Goal: Task Accomplishment & Management: Use online tool/utility

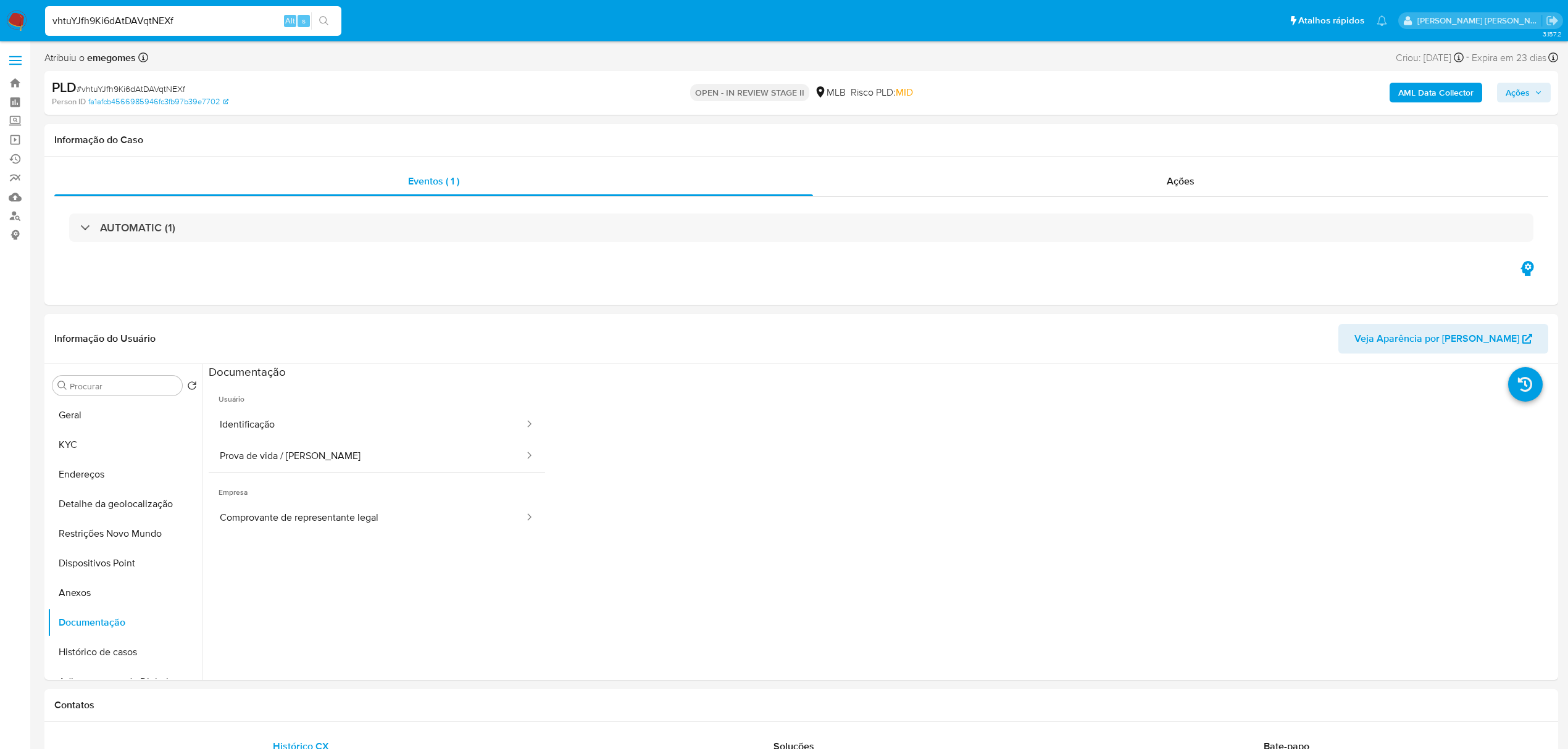
select select "10"
click at [204, 15] on input "vhtuYJfh9Ki6dAtDAVqtNEXf" at bounding box center [193, 21] width 296 height 16
paste input "VBhLd2sZmvxed14gv6PeQ8SF"
type input "VBhLd2sZmvxed14gv6PeQ8SF"
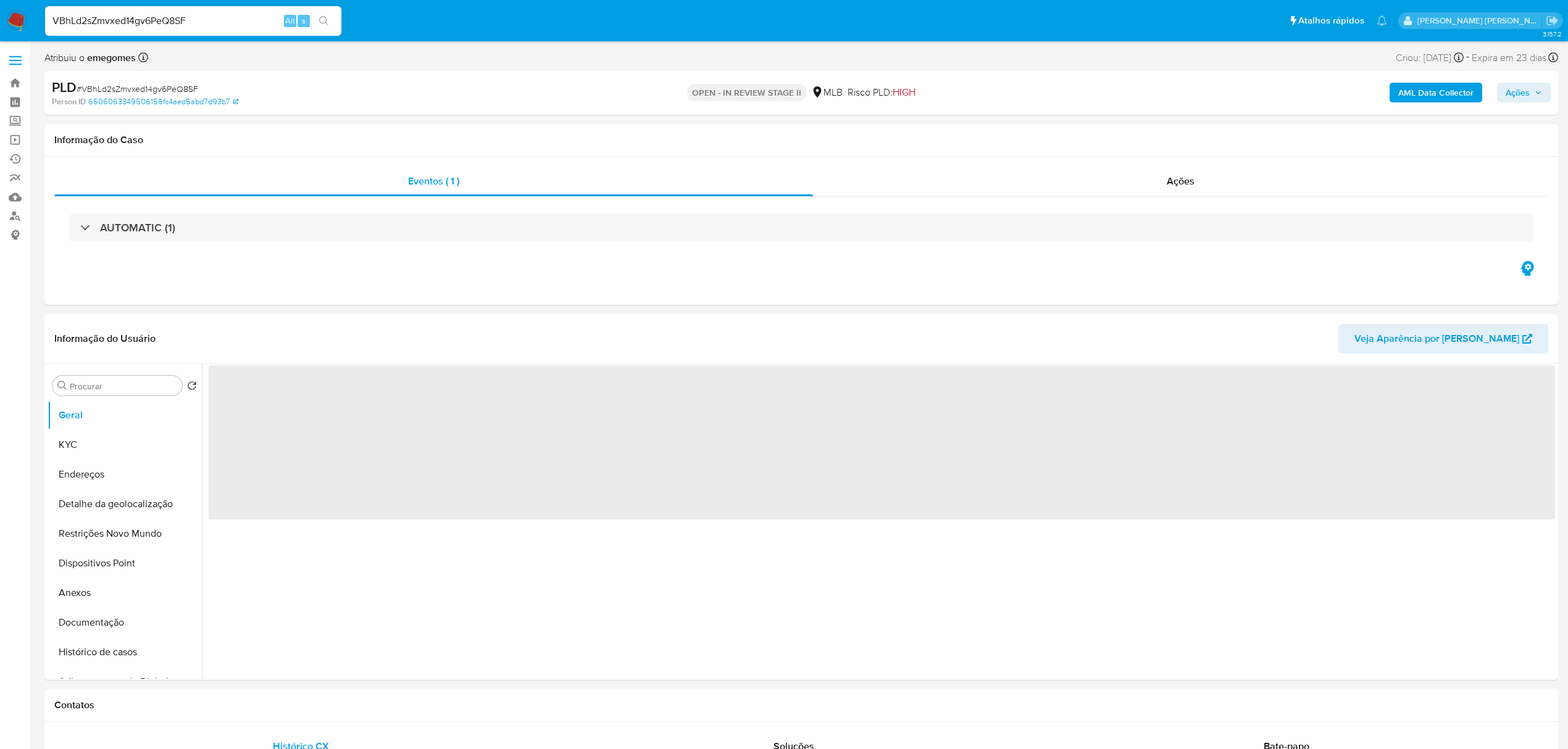
select select "10"
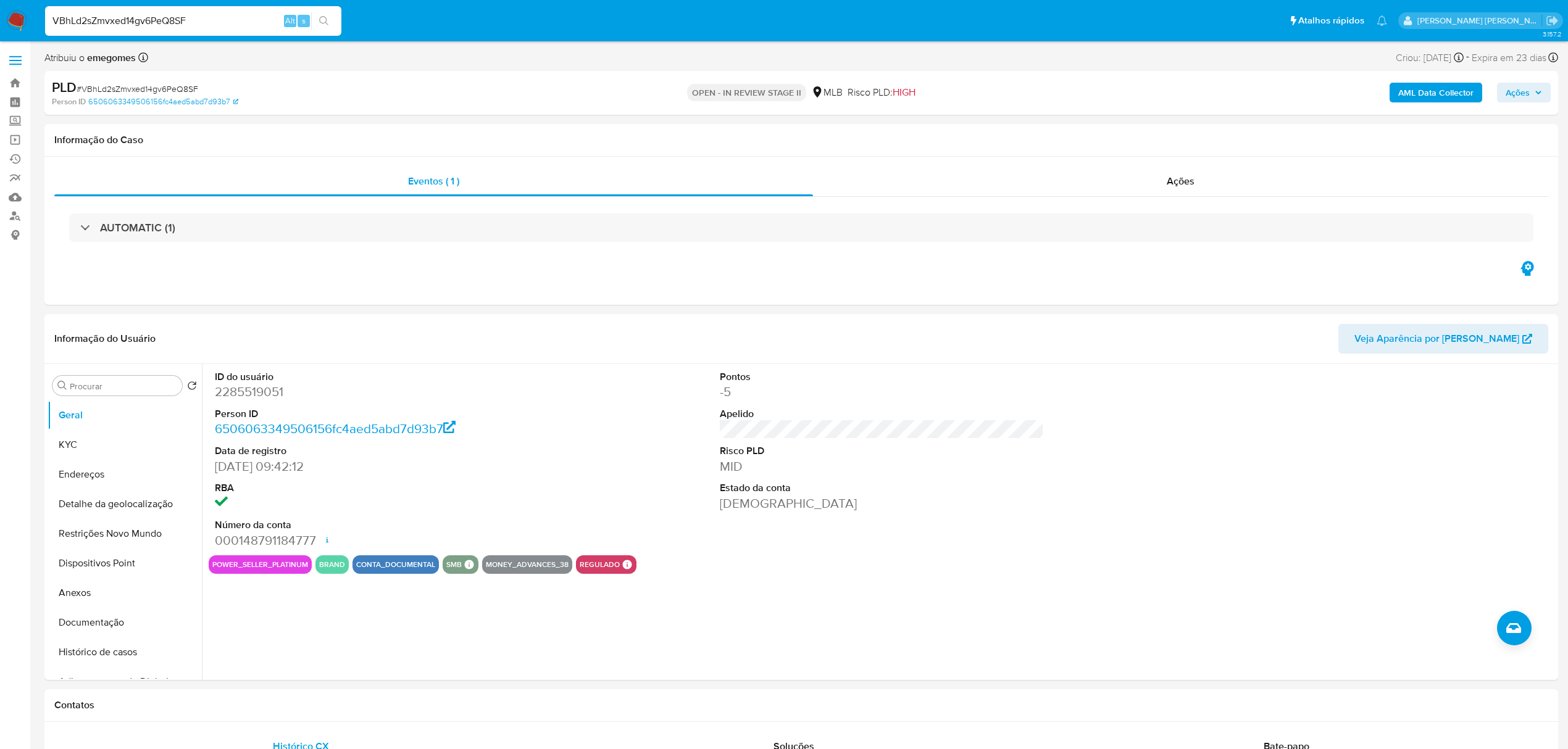
click at [1544, 97] on button "Ações" at bounding box center [1524, 92] width 54 height 20
click at [1162, 143] on div "Resolução do caso Alt r" at bounding box center [1180, 132] width 113 height 32
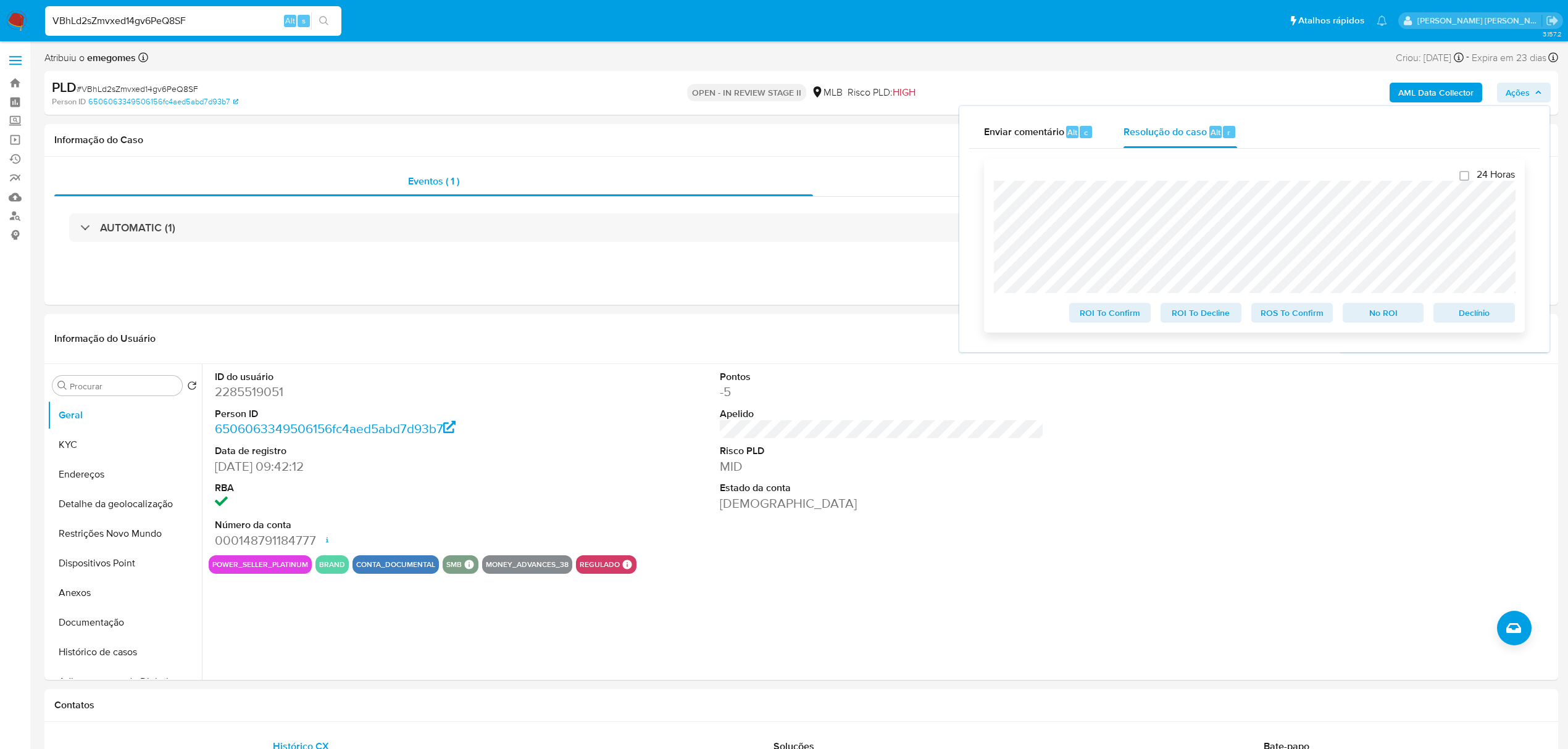
click at [1475, 312] on span "Declínio" at bounding box center [1474, 312] width 64 height 17
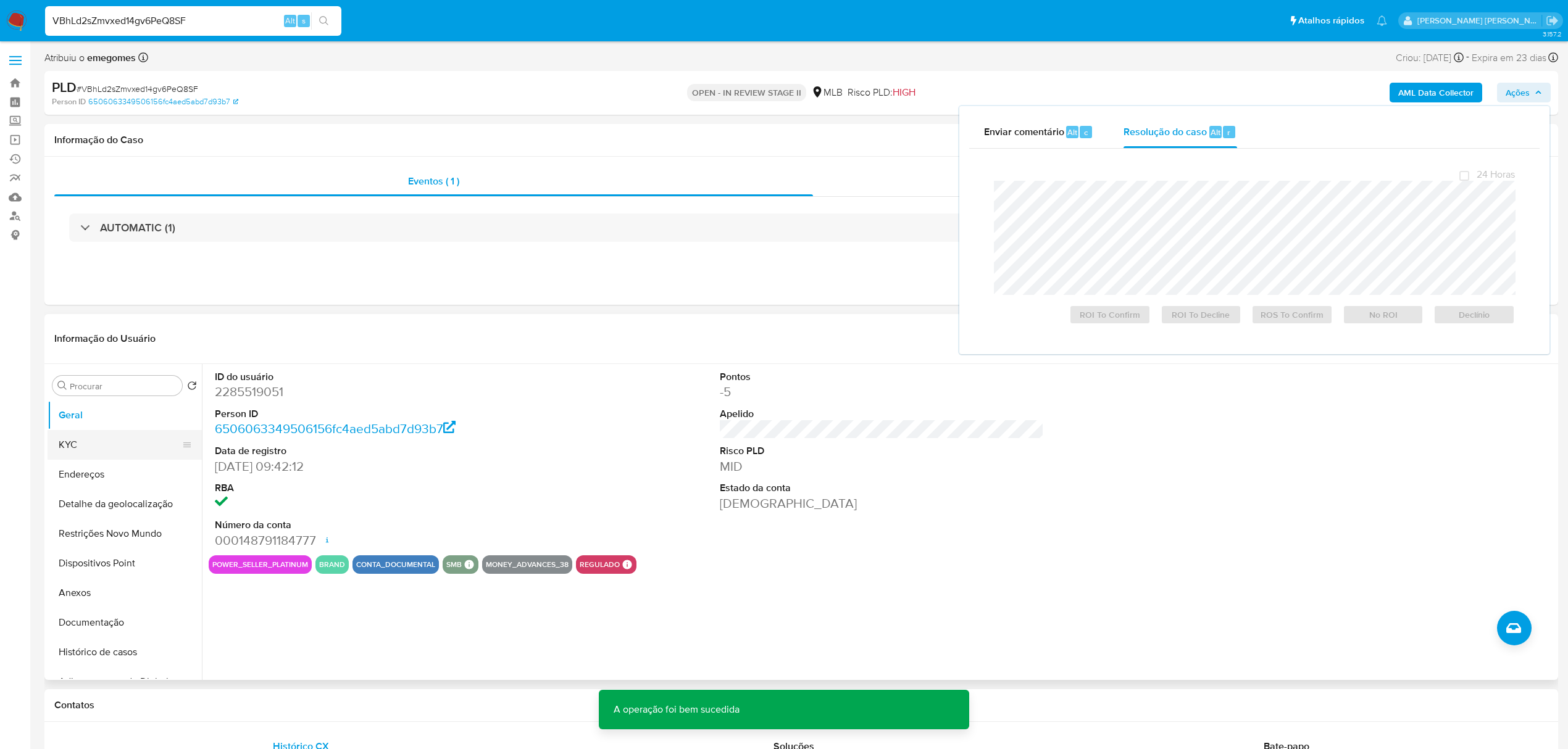
click at [106, 449] on button "KYC" at bounding box center [120, 444] width 145 height 29
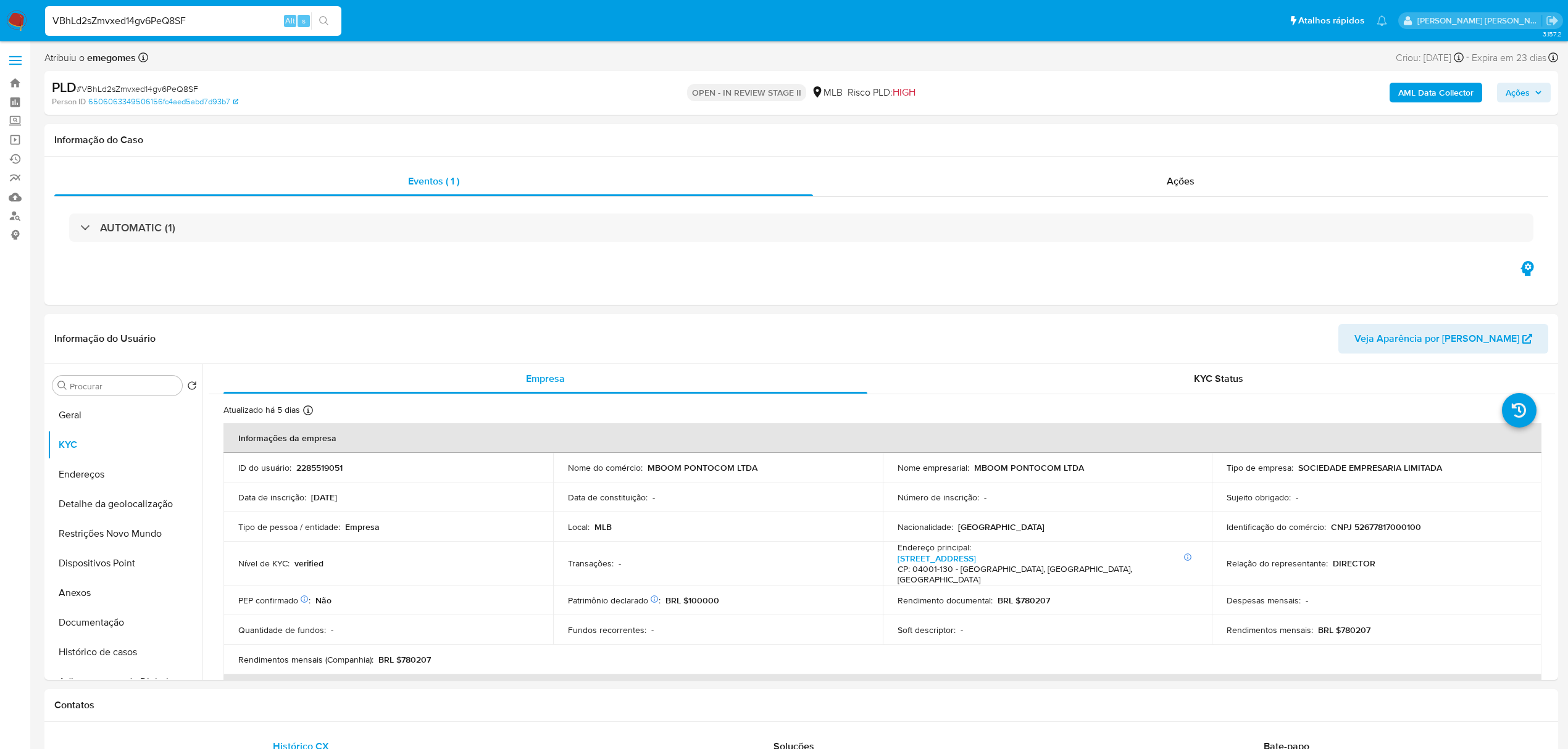
click at [206, 23] on input "VBhLd2sZmvxed14gv6PeQ8SF" at bounding box center [193, 21] width 296 height 16
paste input "yDLzsyzisLvgxsh1gRp5eyCw"
type input "yDLzsyzisLvgxsh1gRp5eyCw"
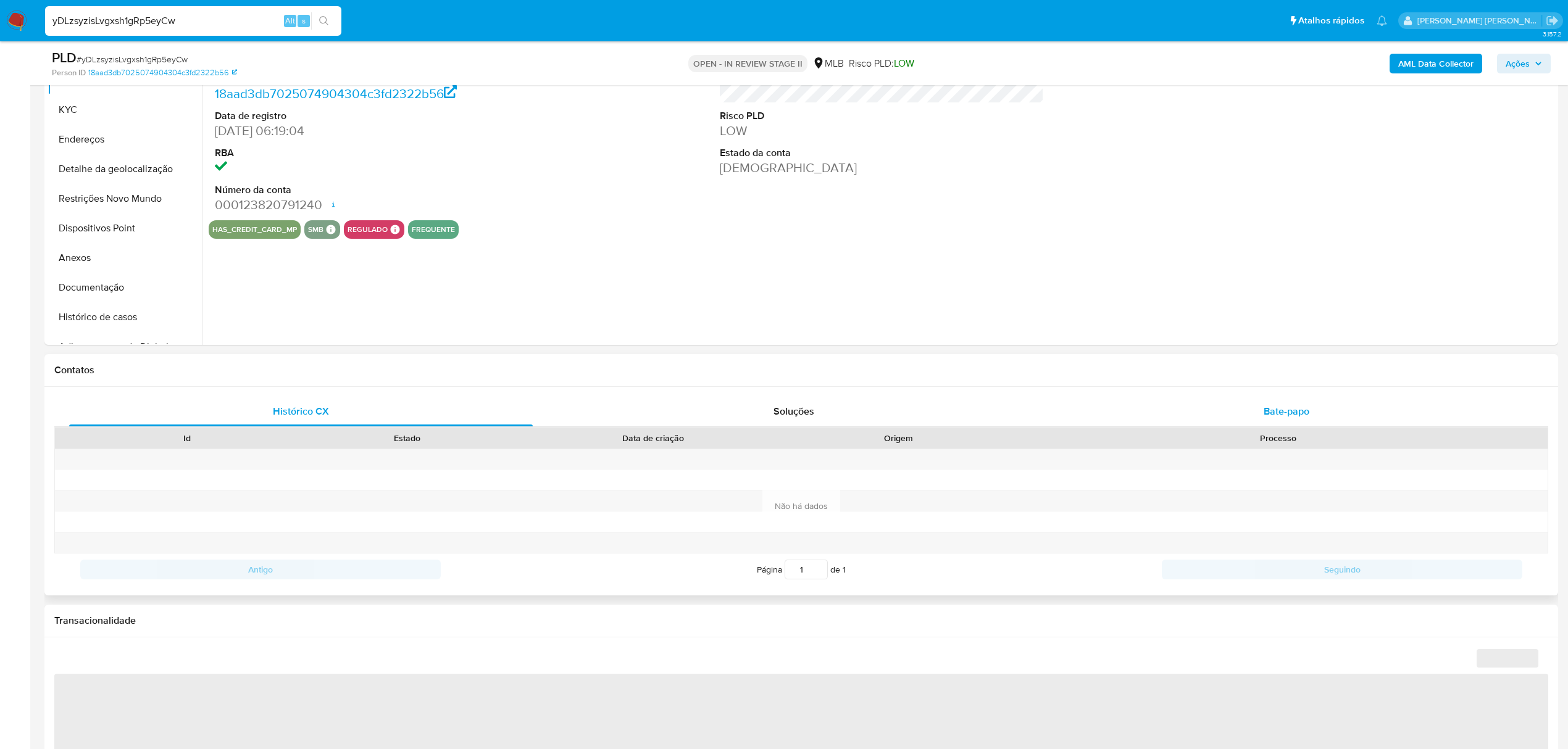
scroll to position [329, 0]
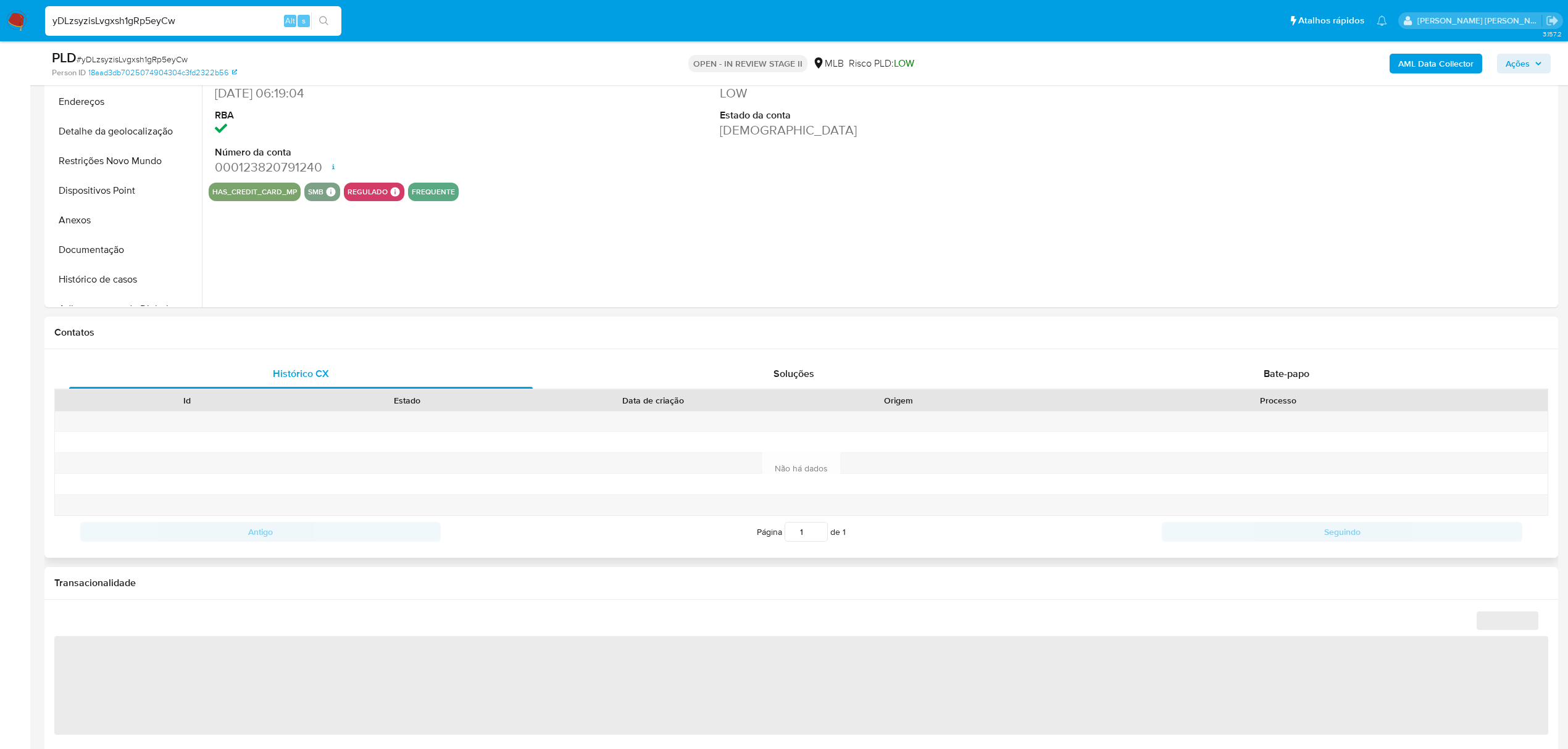
click at [1290, 371] on span "Bate-papo" at bounding box center [1287, 373] width 46 height 14
select select "10"
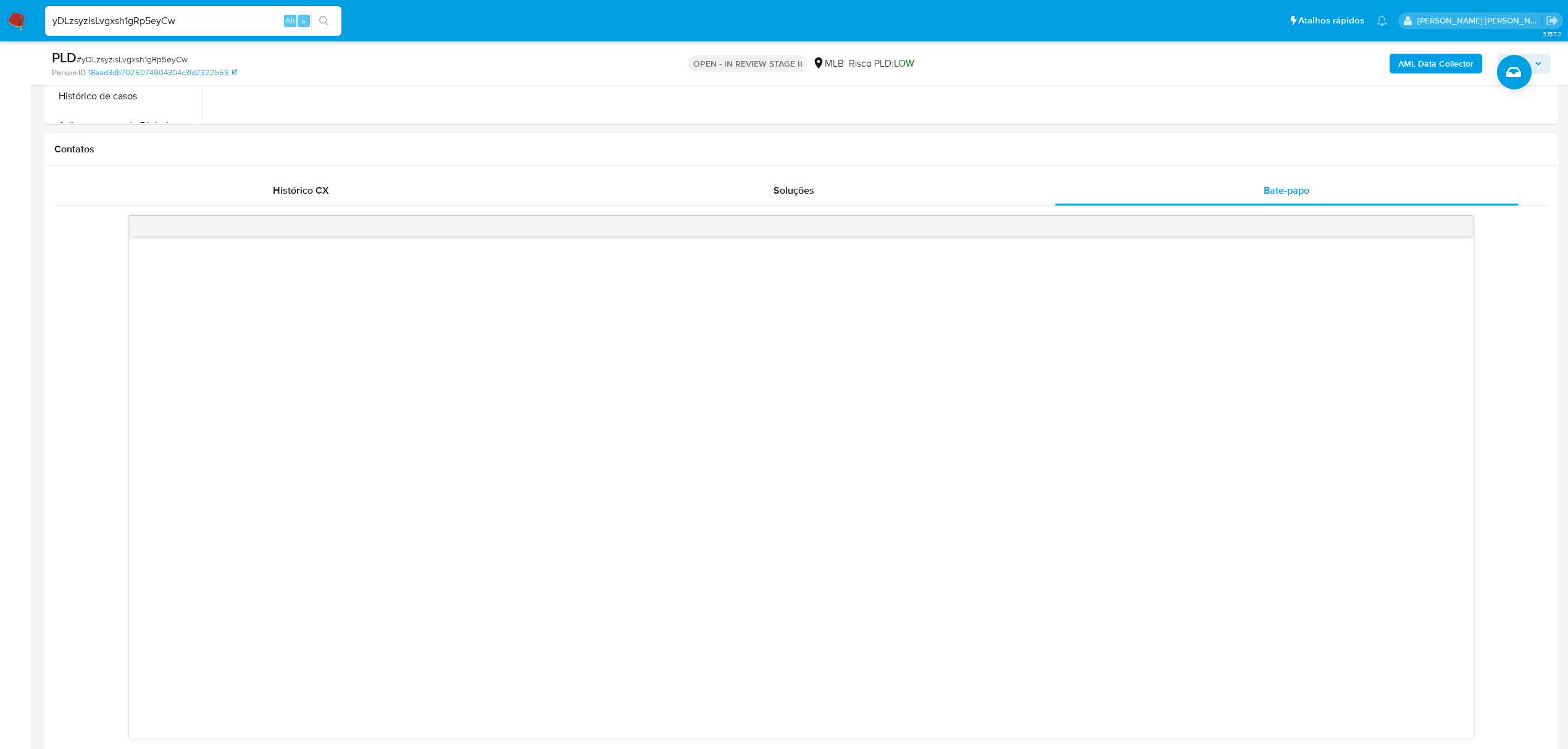
scroll to position [494, 0]
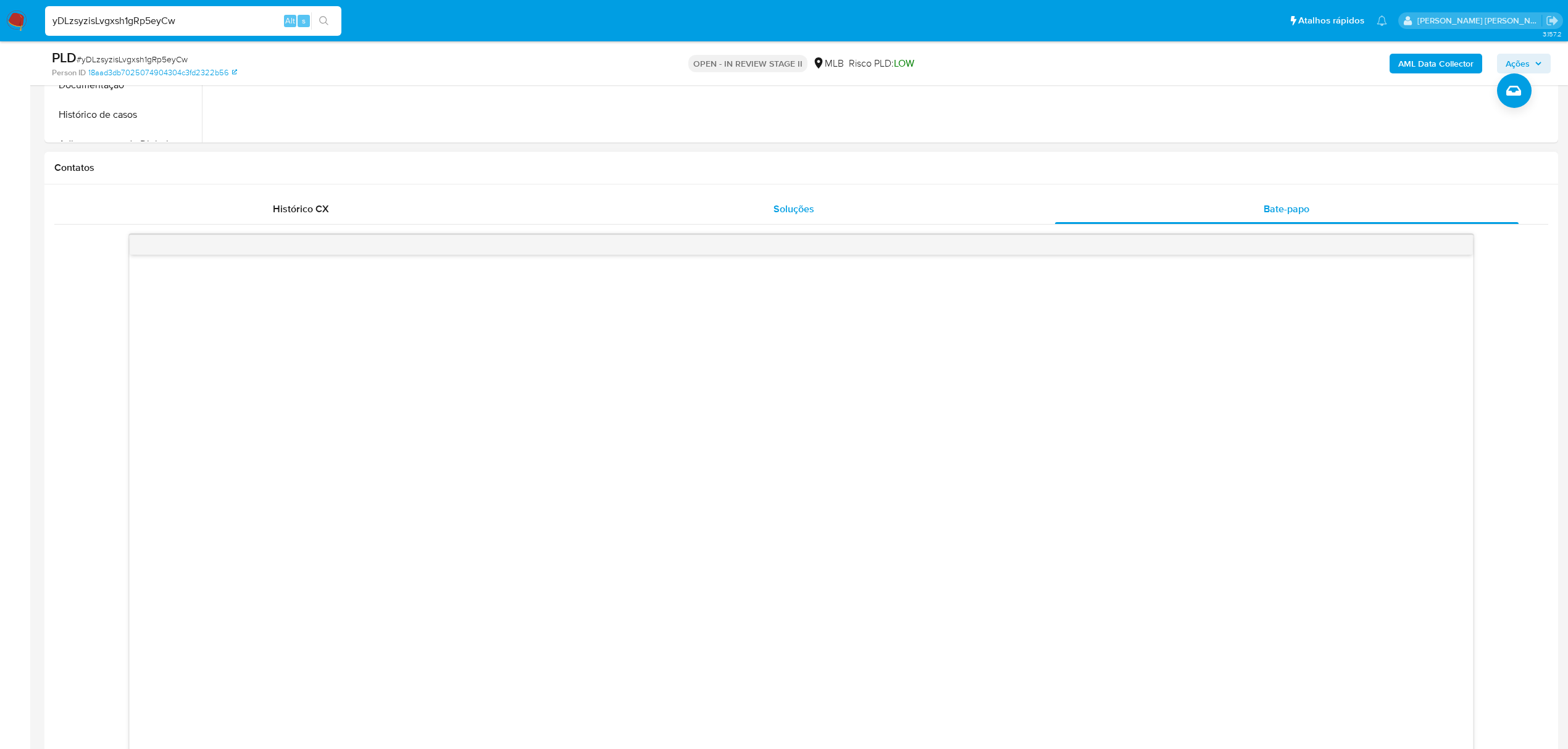
click at [806, 206] on span "Soluções" at bounding box center [794, 209] width 41 height 14
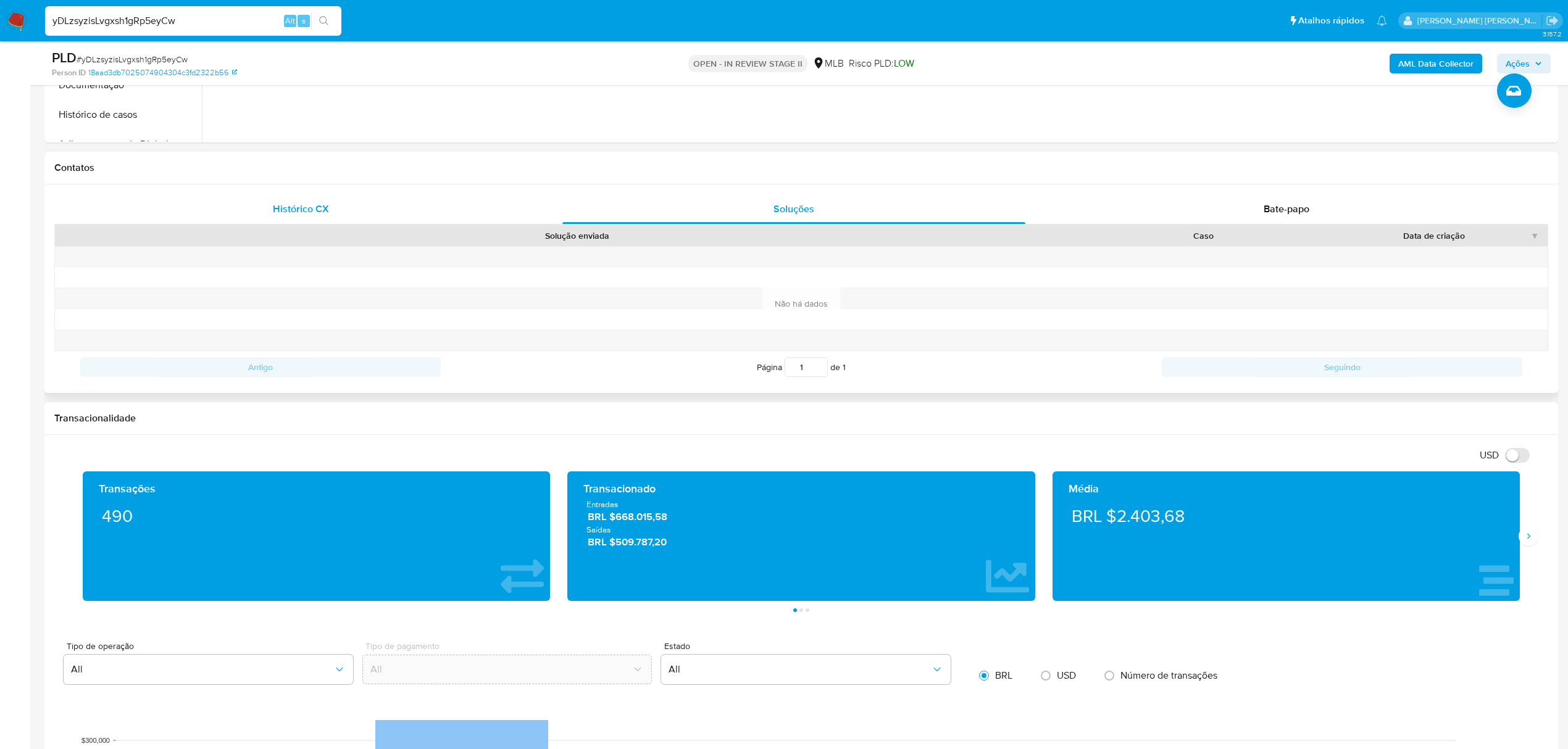
click at [308, 199] on div "Histórico CX" at bounding box center [301, 208] width 464 height 29
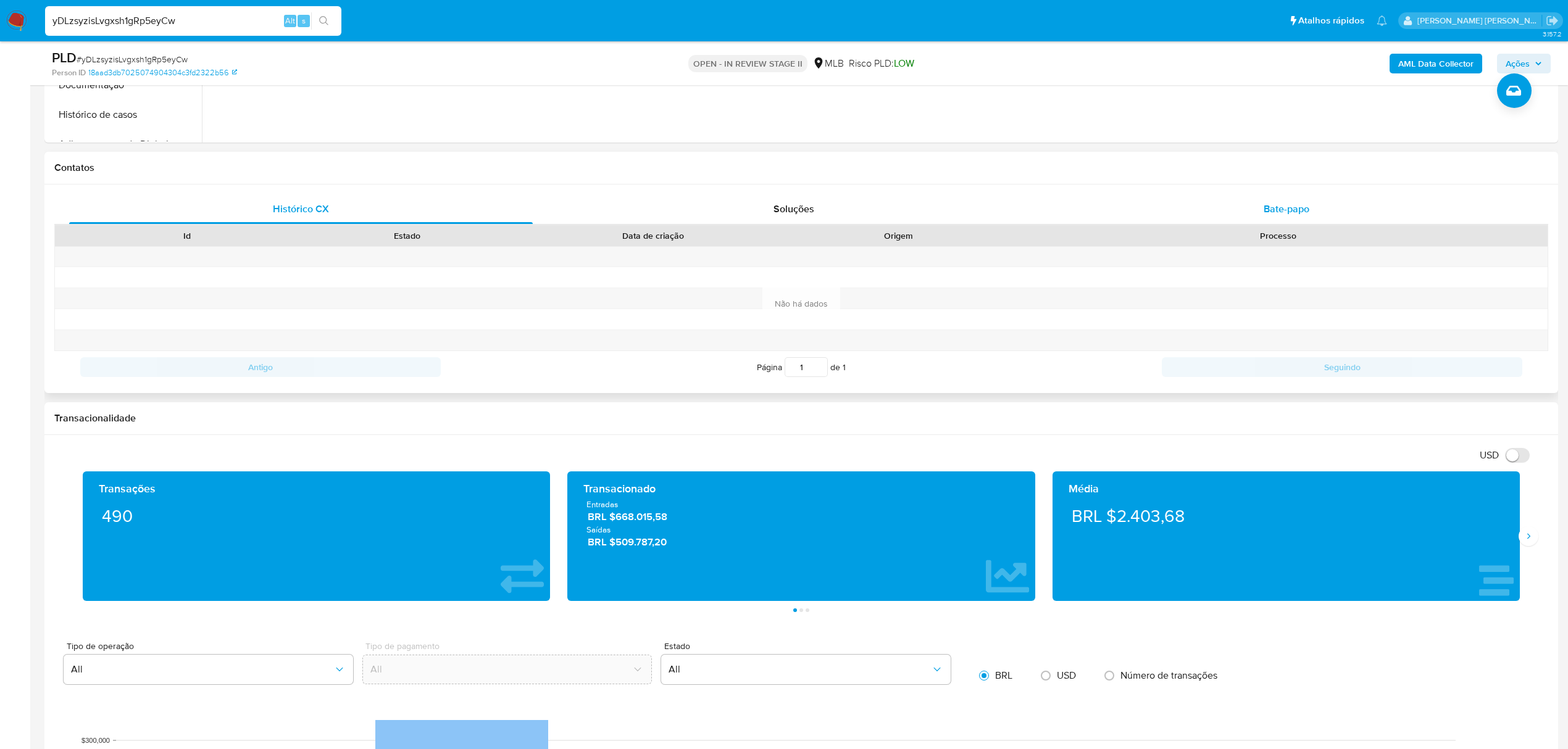
click at [1257, 205] on div "Bate-papo" at bounding box center [1286, 208] width 464 height 29
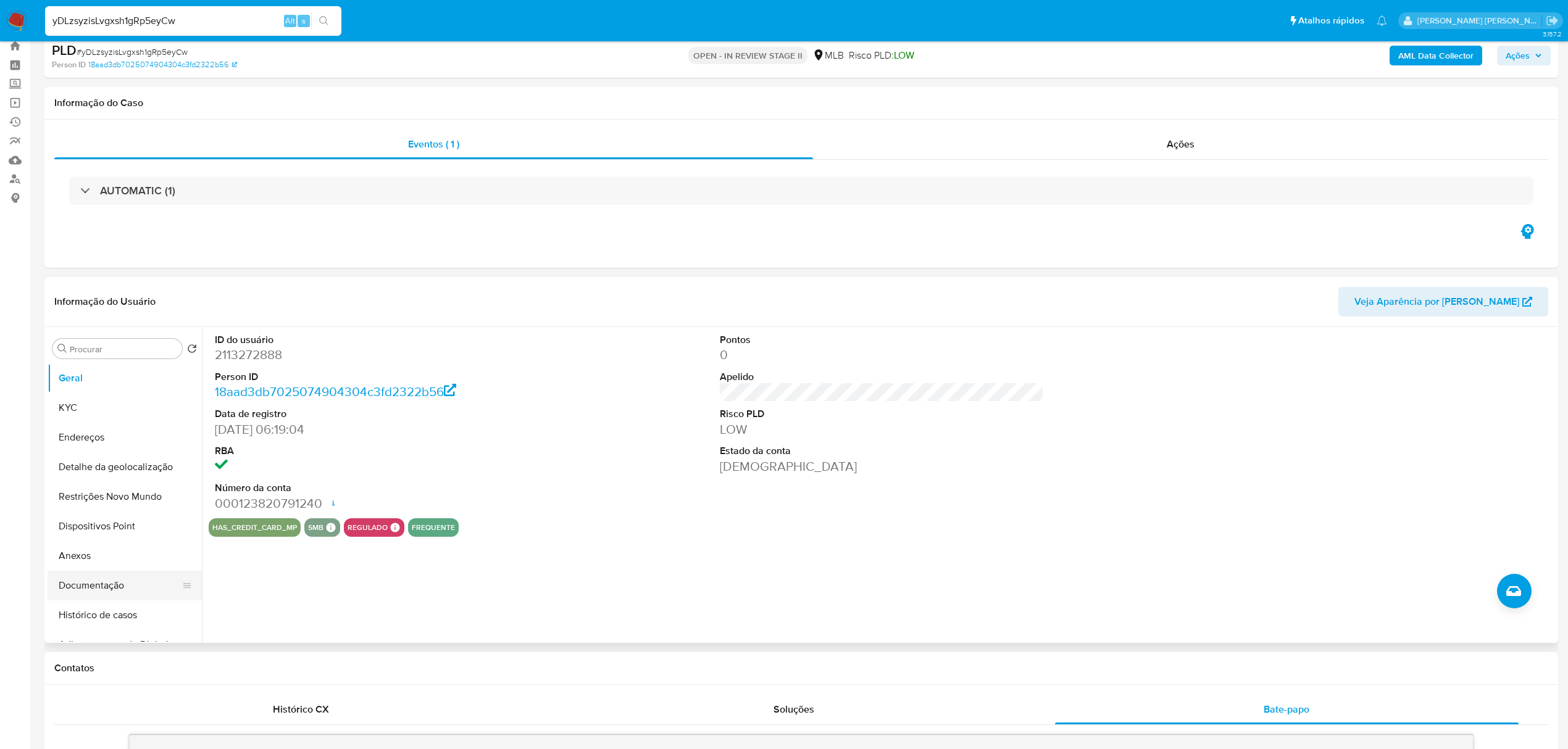
scroll to position [0, 0]
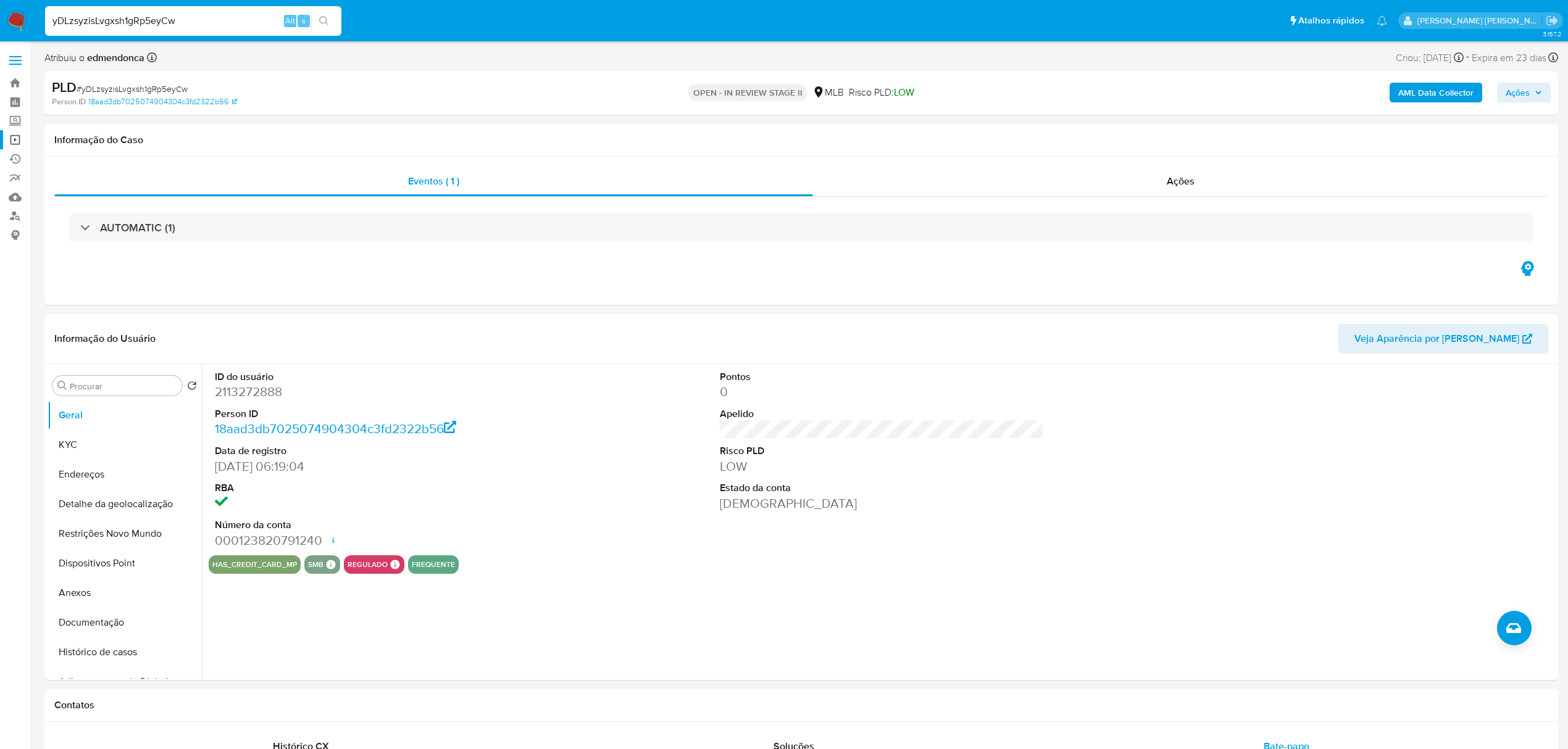
click at [19, 139] on link "Operações em massa" at bounding box center [74, 140] width 147 height 20
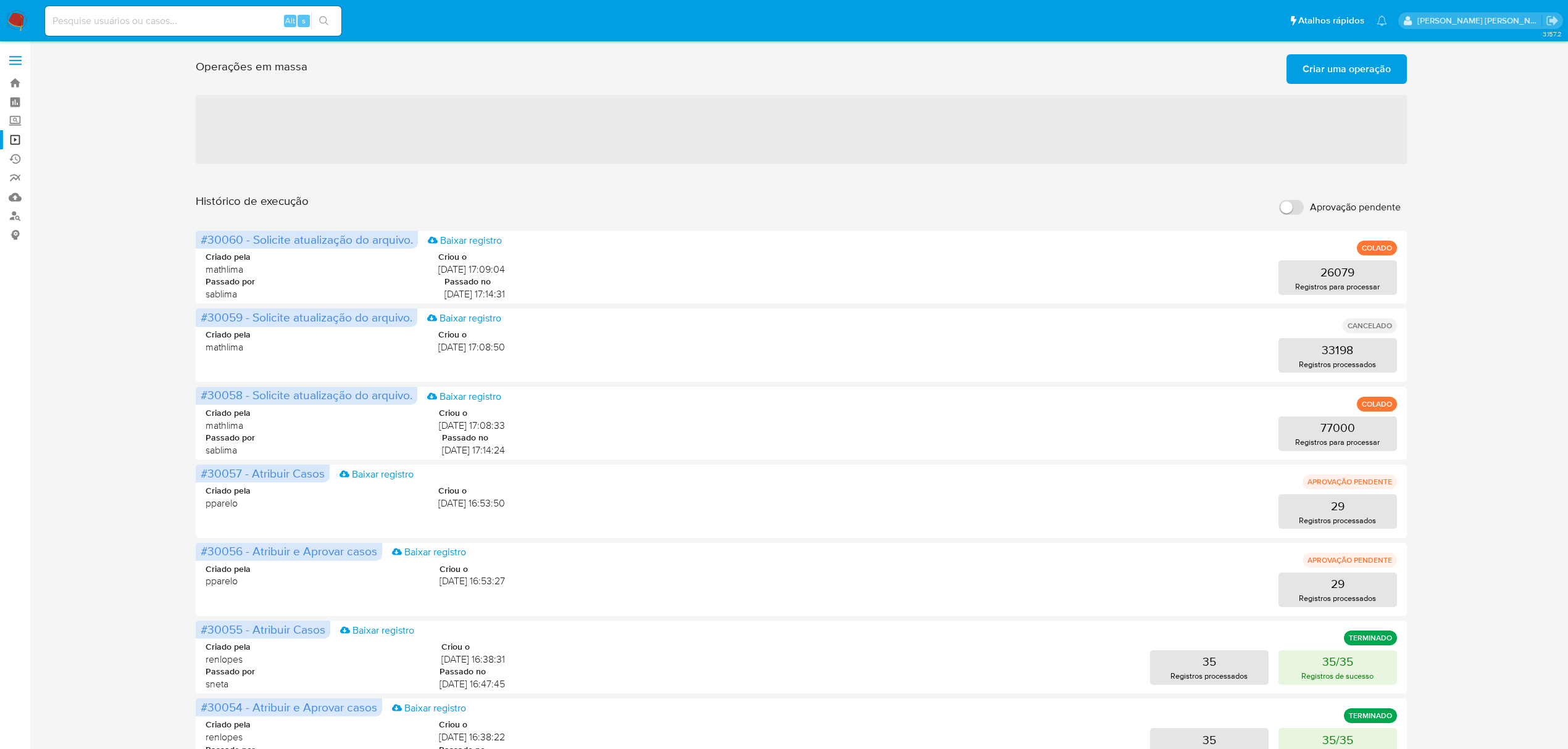
click at [1358, 65] on span "Criar uma operação" at bounding box center [1347, 69] width 89 height 27
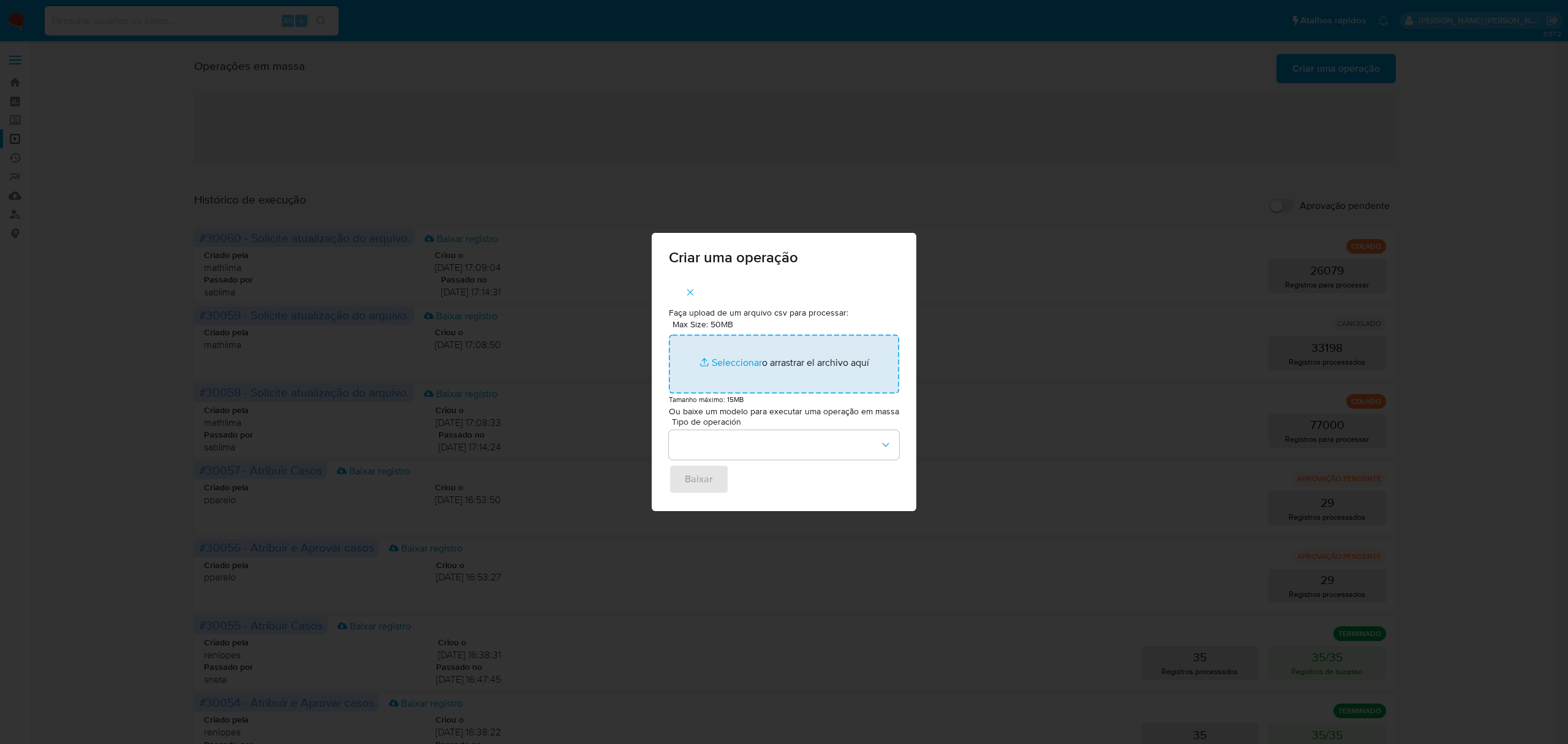
click at [732, 362] on input "Max Size: 50MB Seleccionar archivos" at bounding box center [784, 364] width 231 height 59
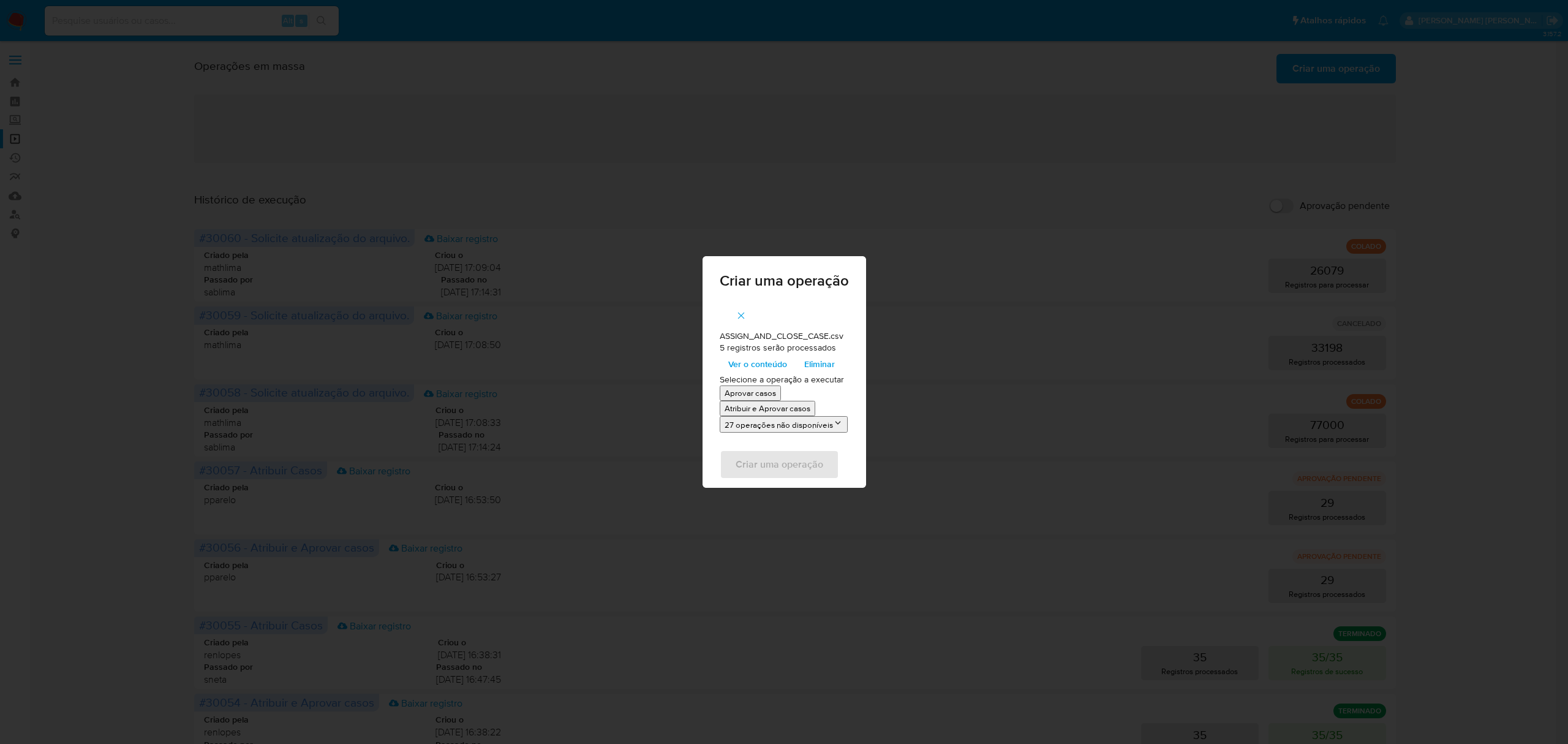
click at [773, 407] on p "Atribuir e Aprovar casos" at bounding box center [766, 408] width 85 height 11
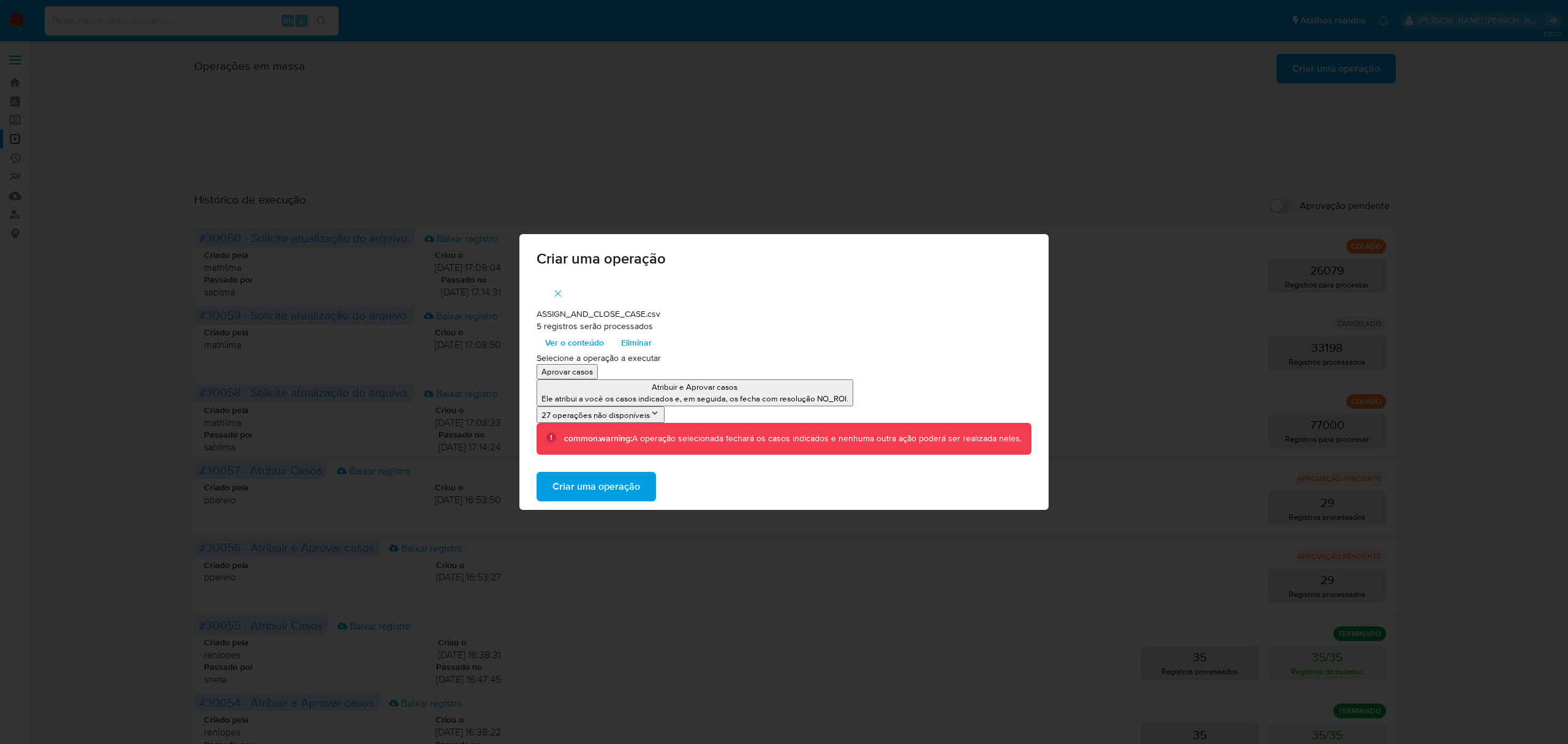
click at [608, 486] on span "Criar uma operação" at bounding box center [597, 486] width 88 height 27
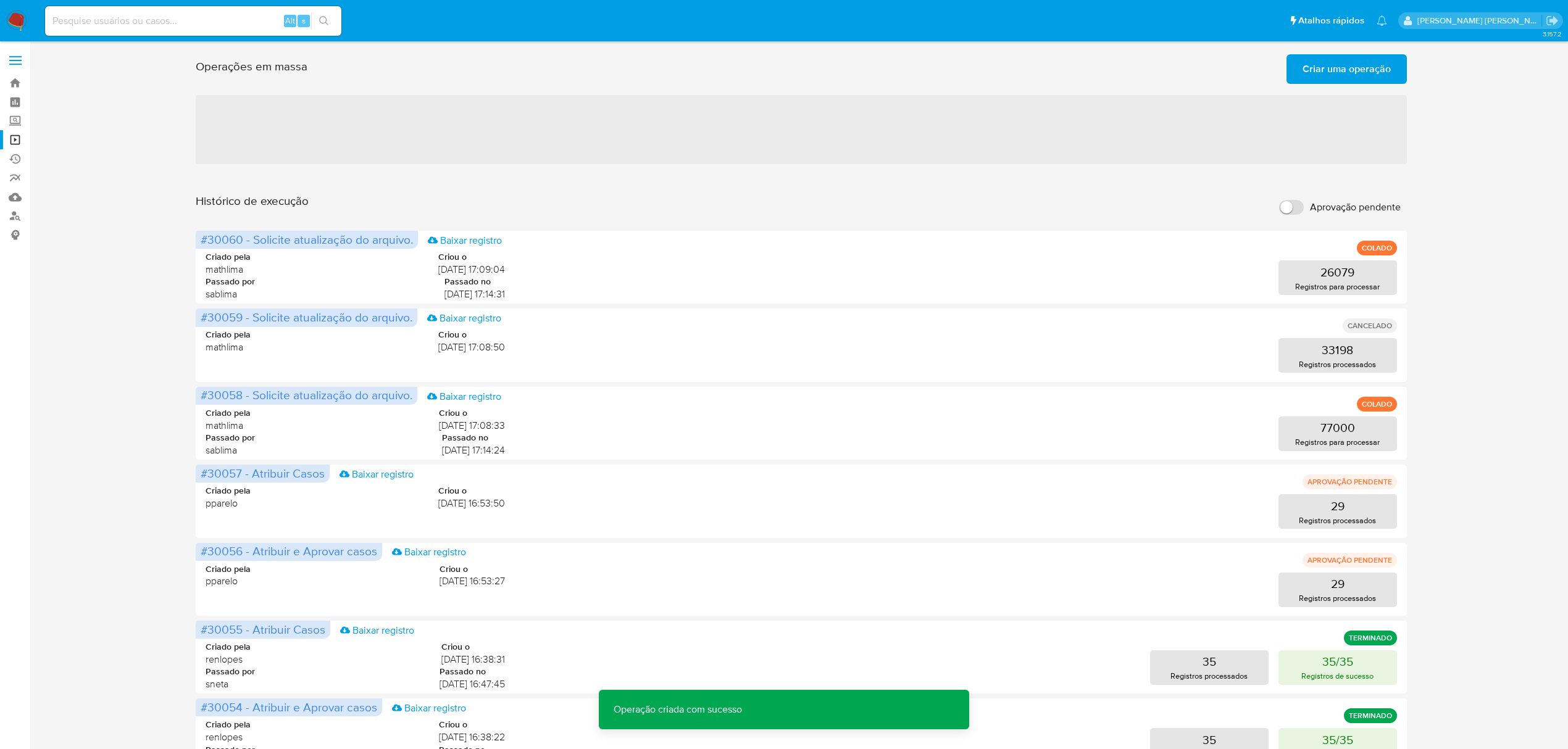
click at [1345, 70] on span "Criar uma operação" at bounding box center [1347, 69] width 89 height 27
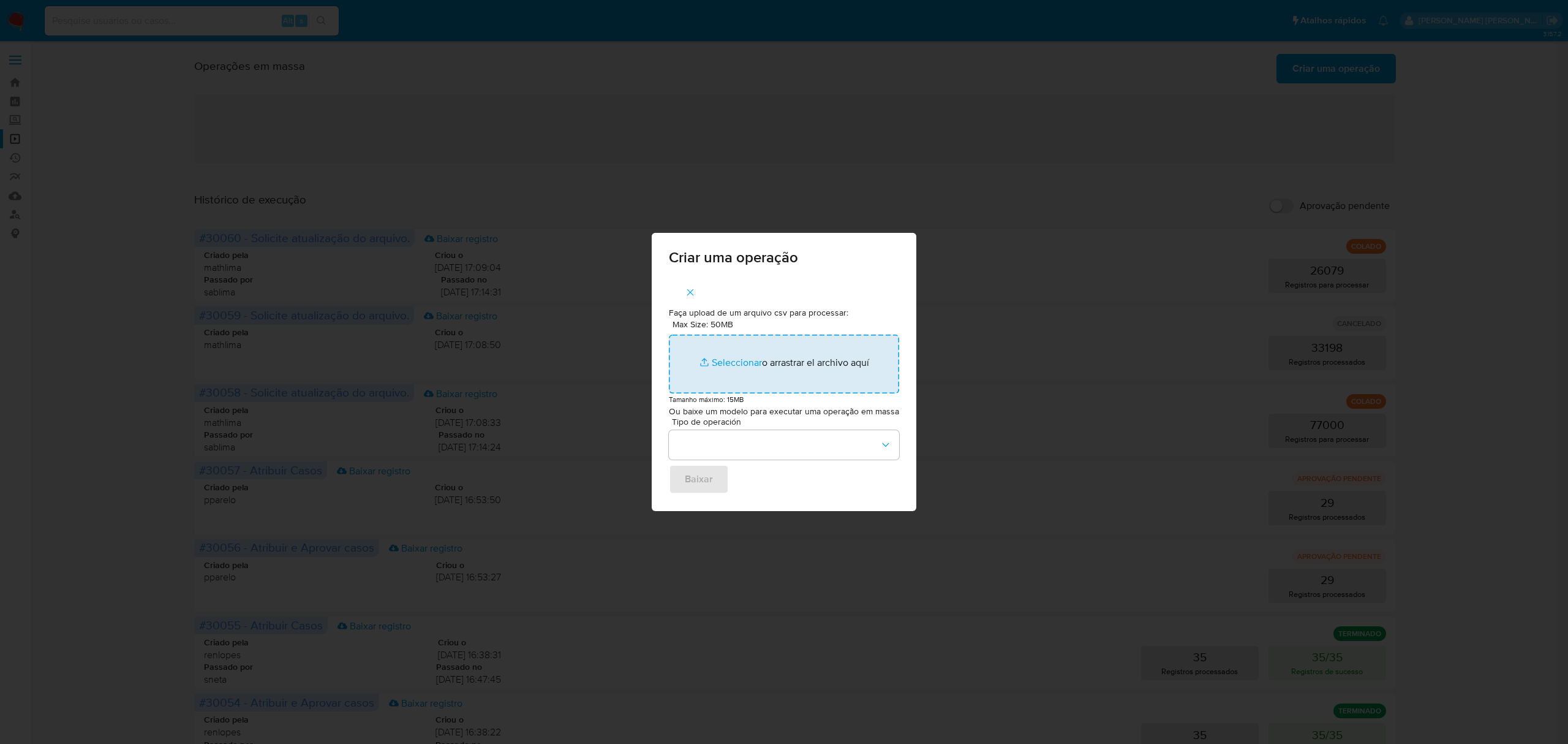
click at [734, 364] on input "Max Size: 50MB Seleccionar archivos" at bounding box center [784, 364] width 231 height 59
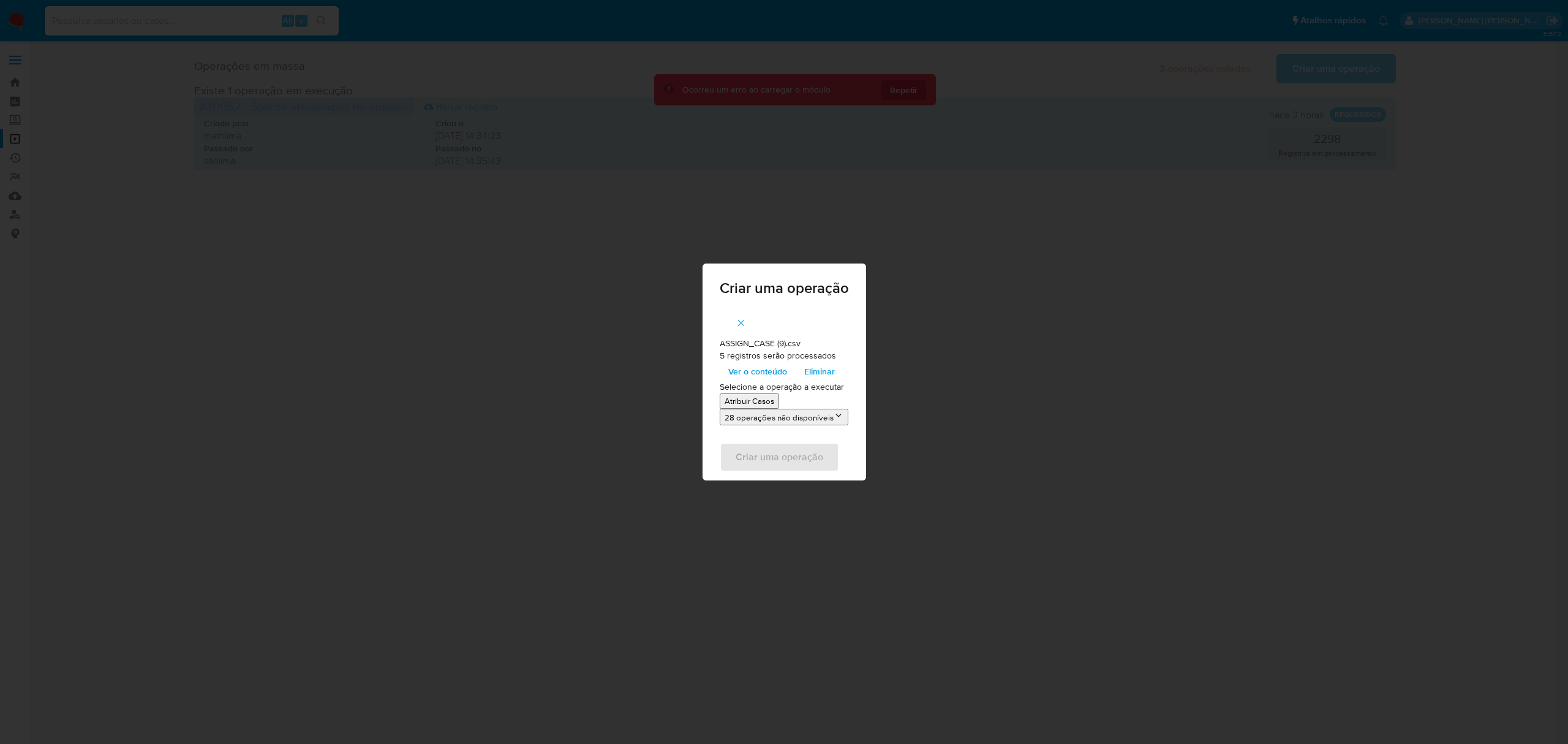
click at [750, 398] on p "Atribuir Casos" at bounding box center [749, 401] width 49 height 11
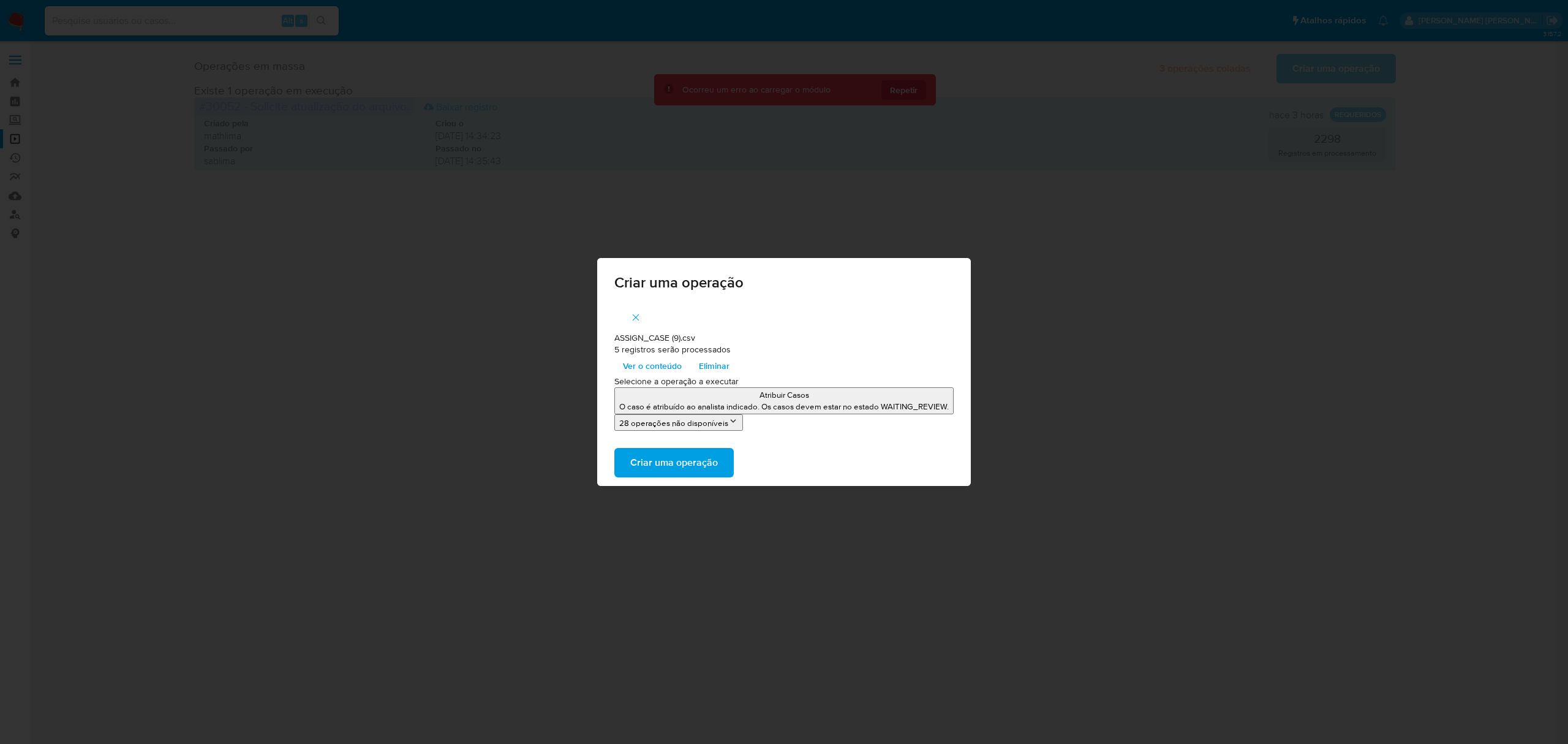
click at [678, 462] on span "Criar uma operação" at bounding box center [674, 462] width 88 height 27
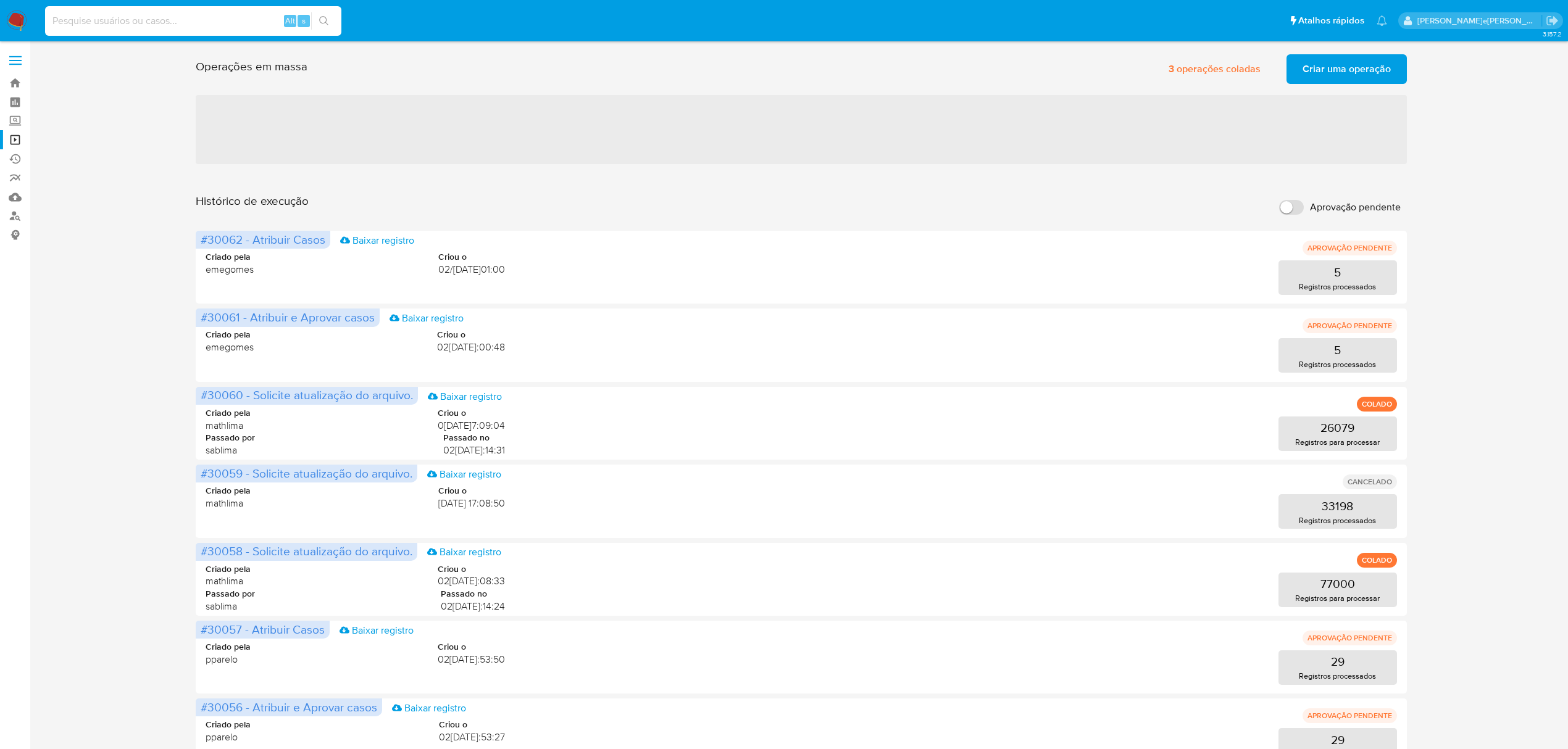
click at [166, 21] on input at bounding box center [193, 21] width 296 height 16
paste input "yDLzsyzisLvgxsh1gRp5eyCw"
type input "yDLzsyzisLvgxsh1gRp5eyCw"
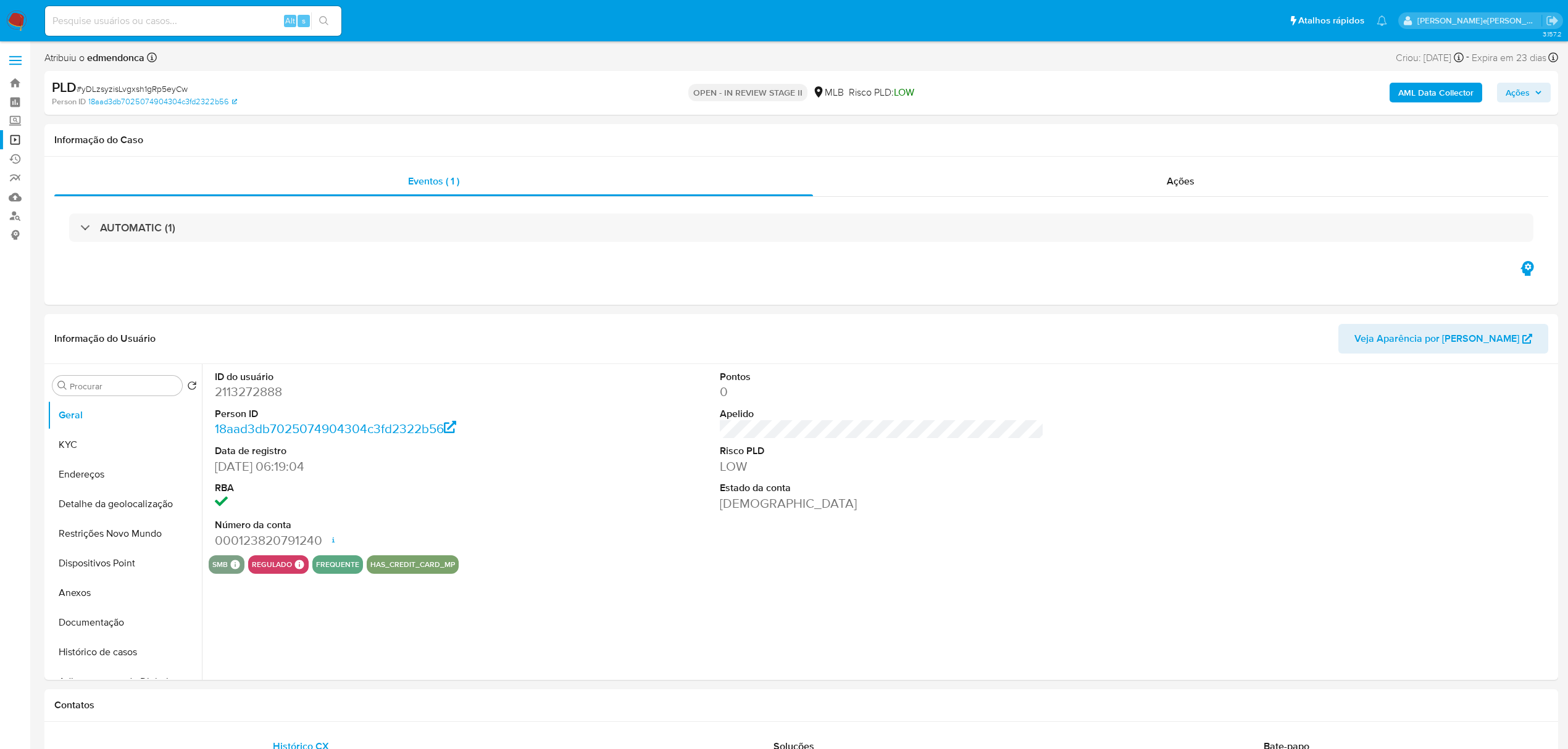
select select "10"
click at [1171, 173] on div "Ações" at bounding box center [1180, 181] width 735 height 29
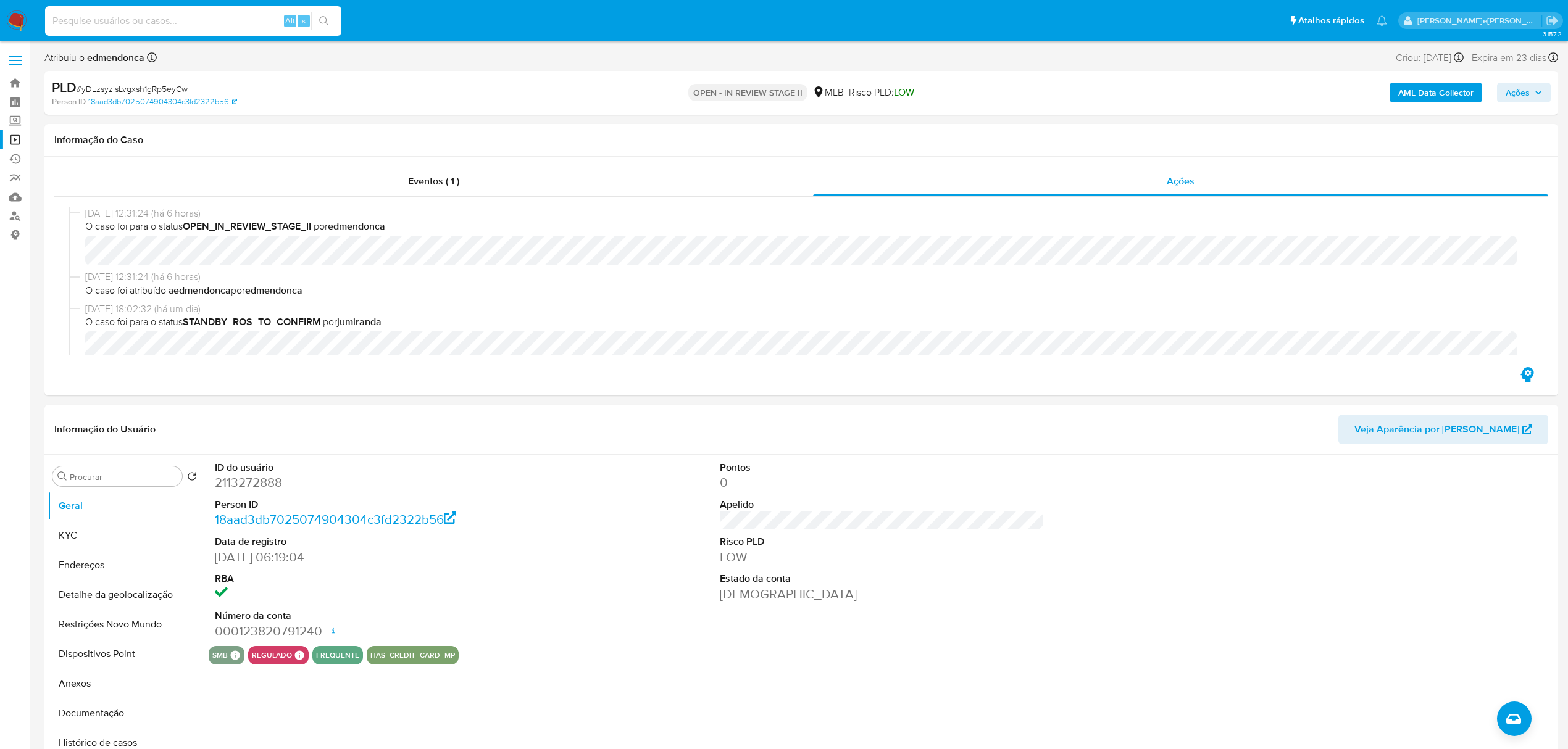
click at [145, 13] on input at bounding box center [193, 21] width 296 height 16
paste input "k3056QGMrofkd4UKdQQdmpdl"
type input "k3056QGMrofkd4UKdQQdmpdl"
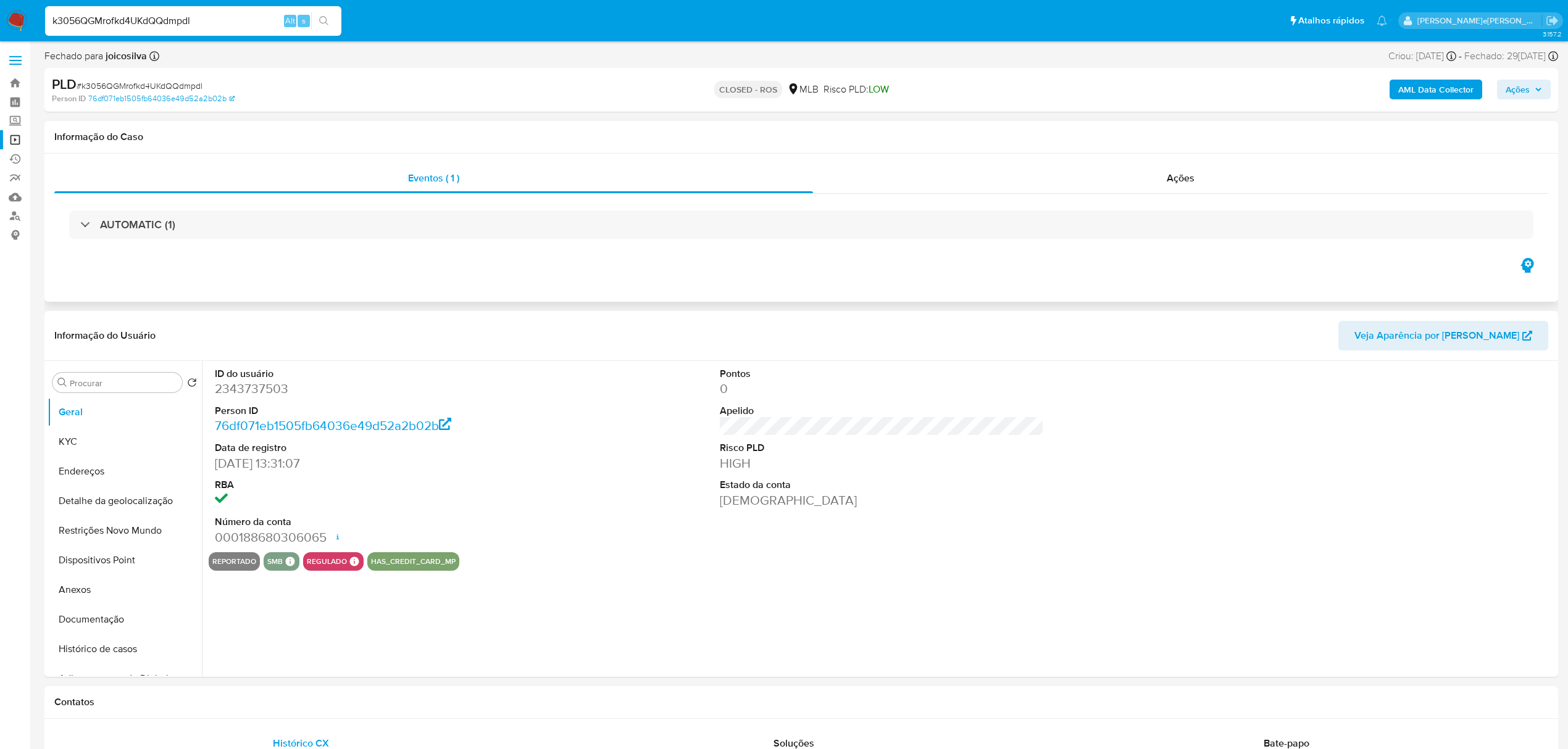
select select "10"
click at [1179, 174] on span "Ações" at bounding box center [1180, 178] width 27 height 14
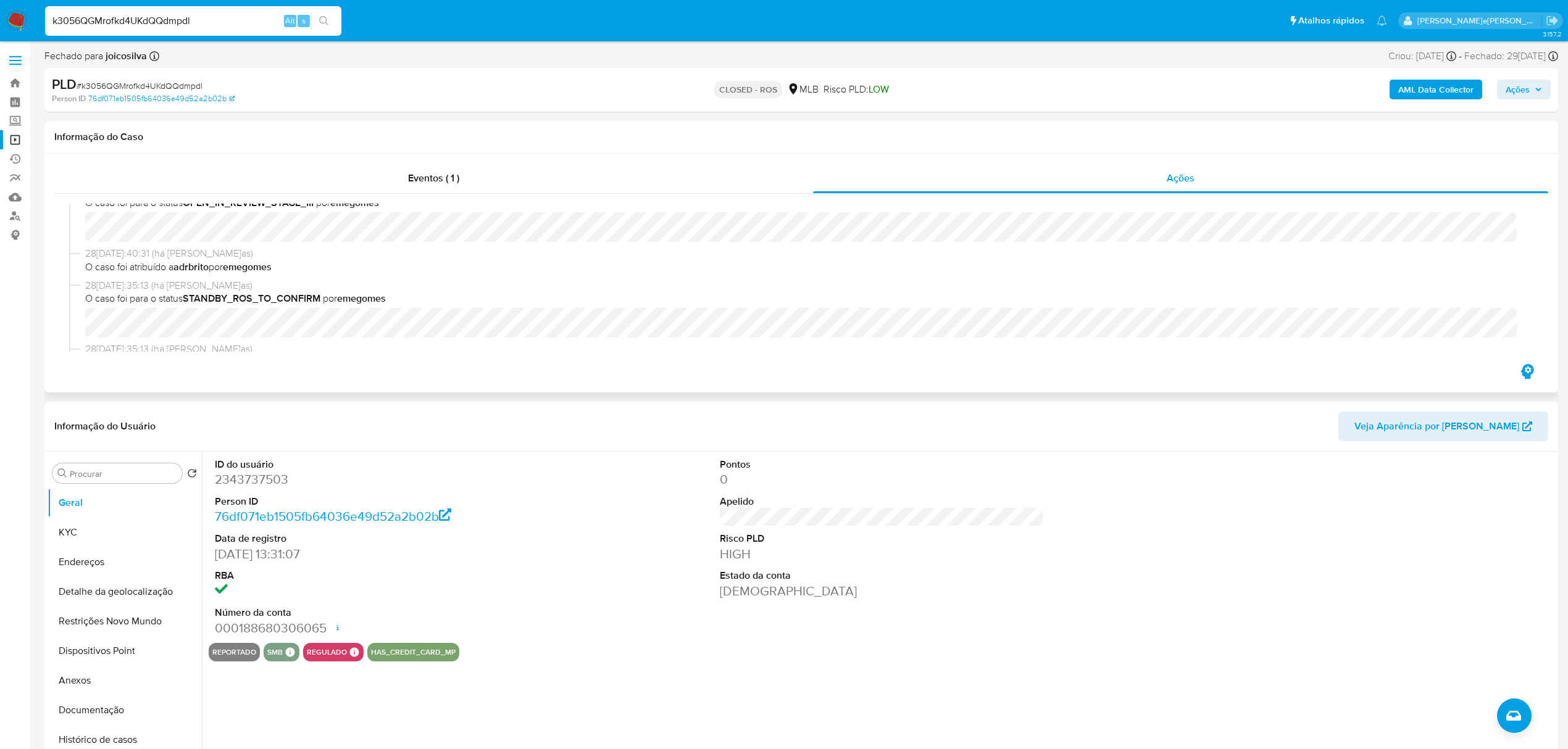
scroll to position [494, 0]
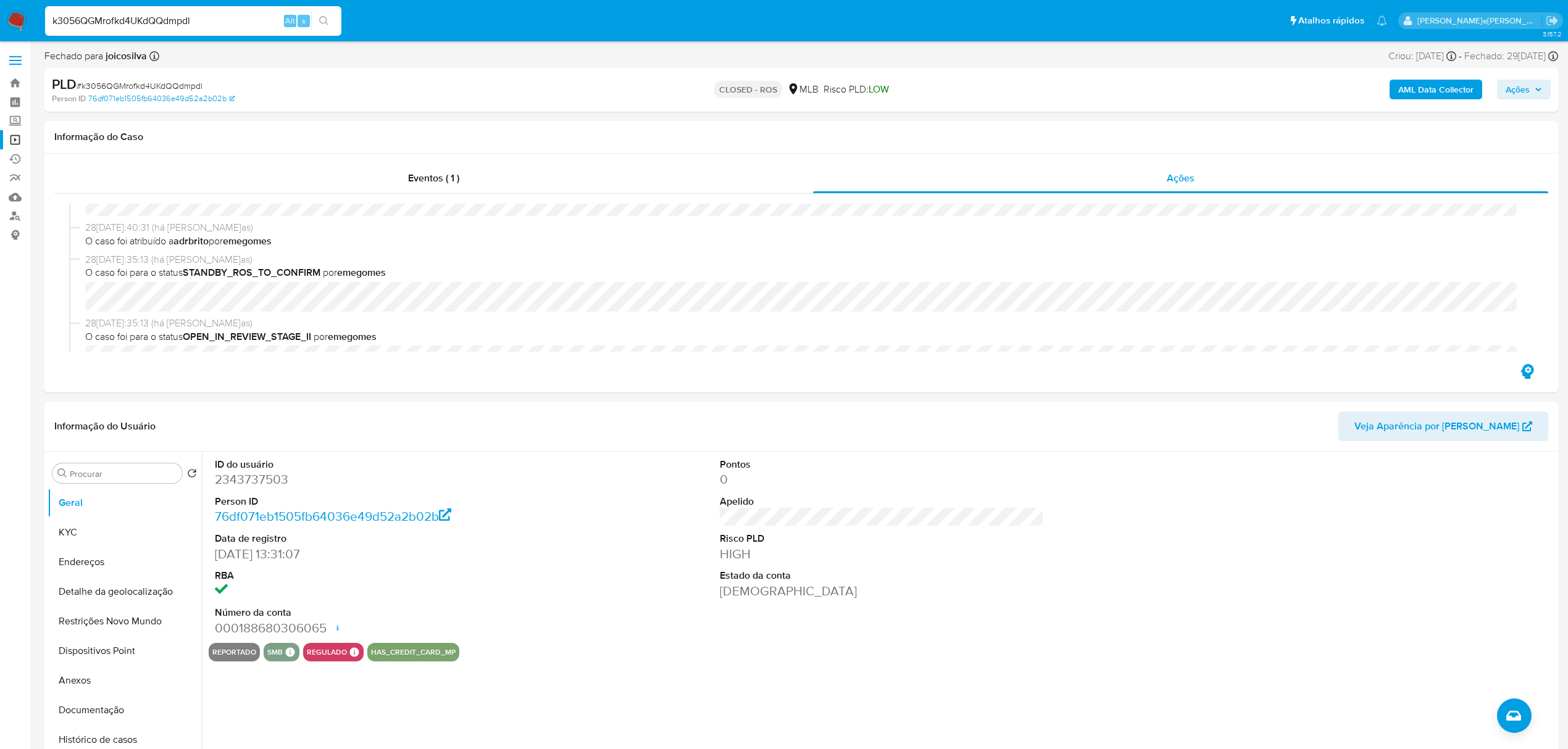
click at [124, 15] on input "k3056QGMrofkd4UKdQQdmpdl" at bounding box center [193, 21] width 296 height 16
paste input "pTod7zEY6vxG0EFqCfoHBGiF"
type input "pTod7zEY6vxG0EFqCfoHBGiF"
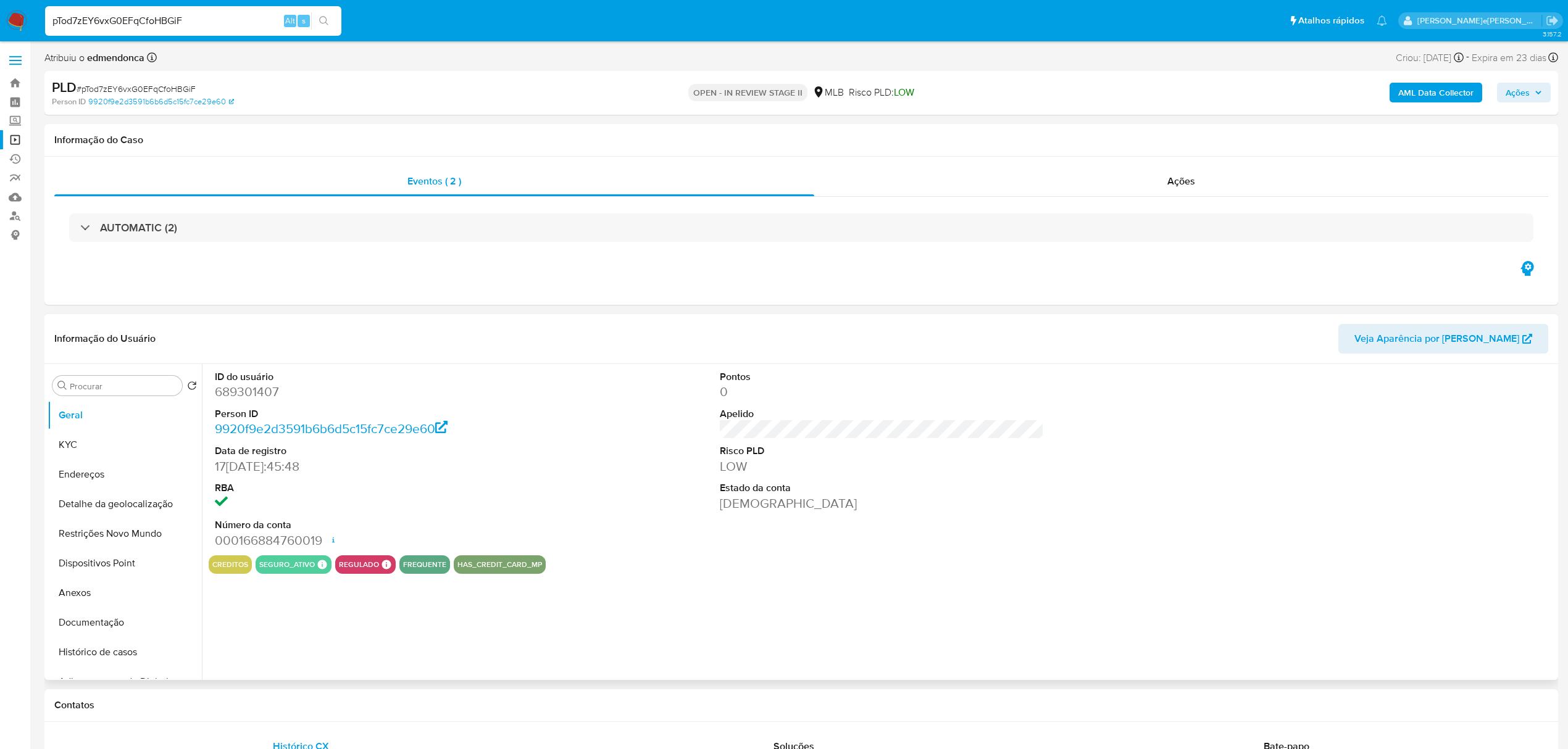
select select "10"
click at [1169, 177] on span "Ações" at bounding box center [1180, 181] width 27 height 14
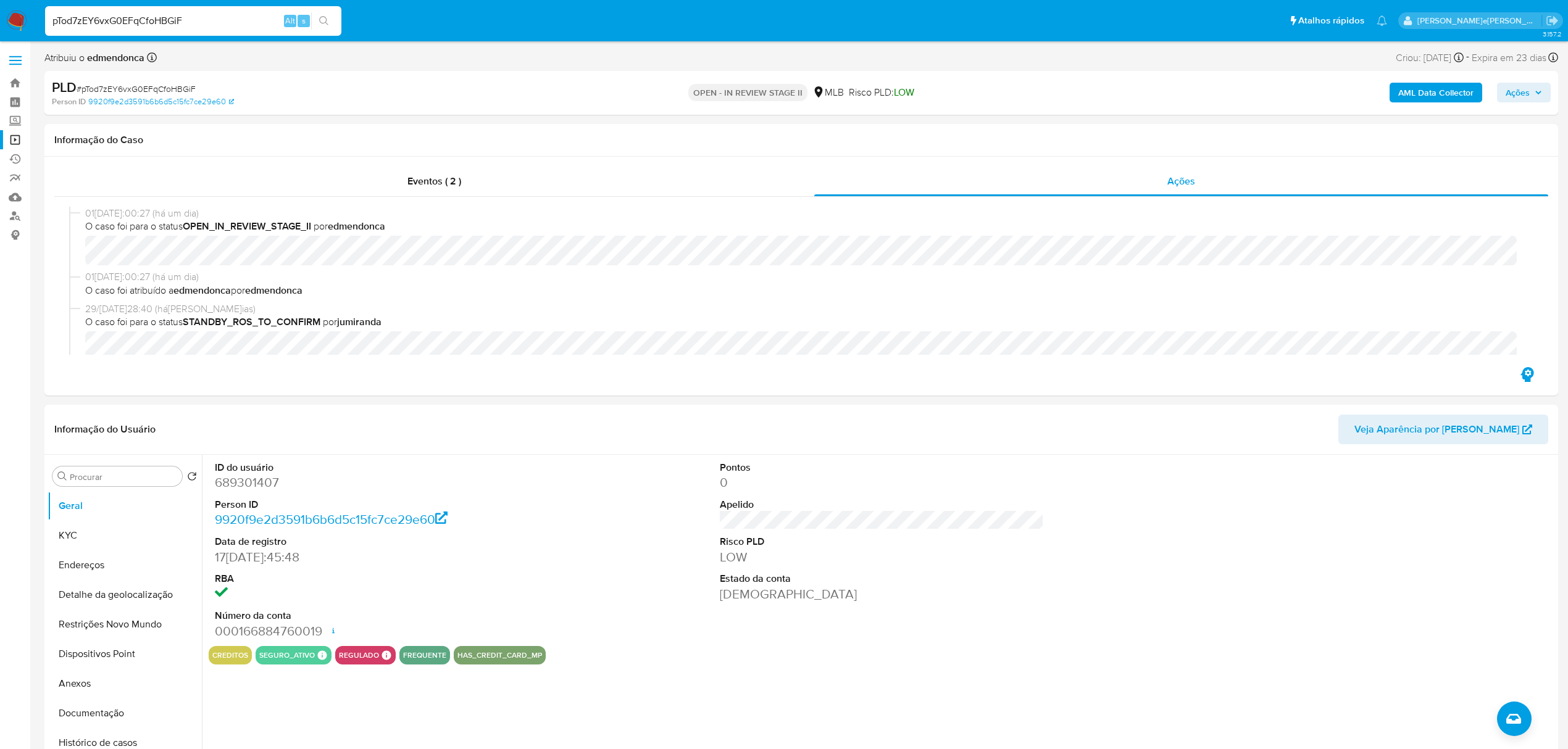
click at [168, 16] on input "pTod7zEY6vxG0EFqCfoHBGiF" at bounding box center [193, 21] width 296 height 16
paste input "hmcDRulpPoD7KRNwAz7HlTBQ"
type input "hmcDRulpPoD7KRNwAz7HlTBQ"
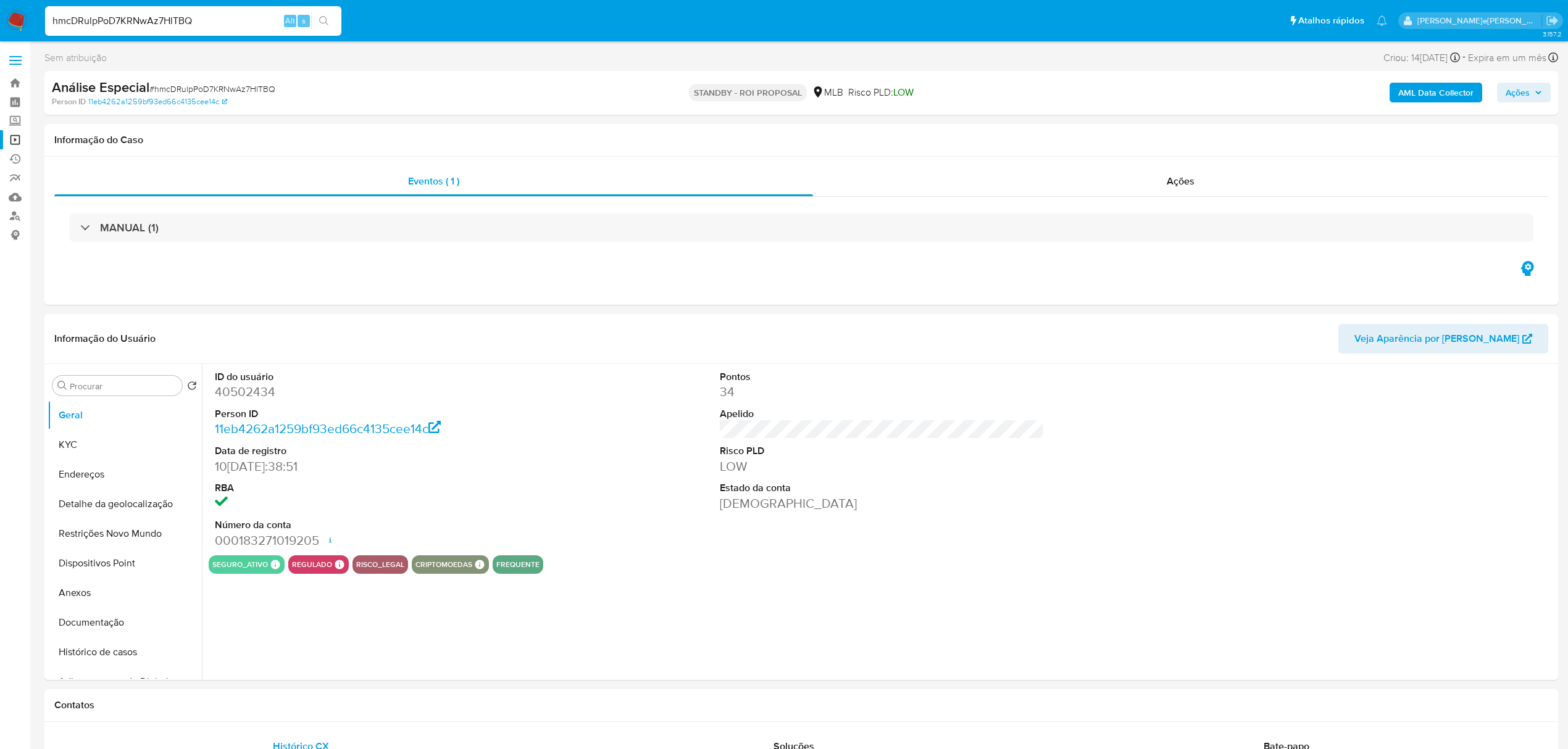
select select "10"
click at [1185, 180] on span "Ações" at bounding box center [1180, 181] width 27 height 14
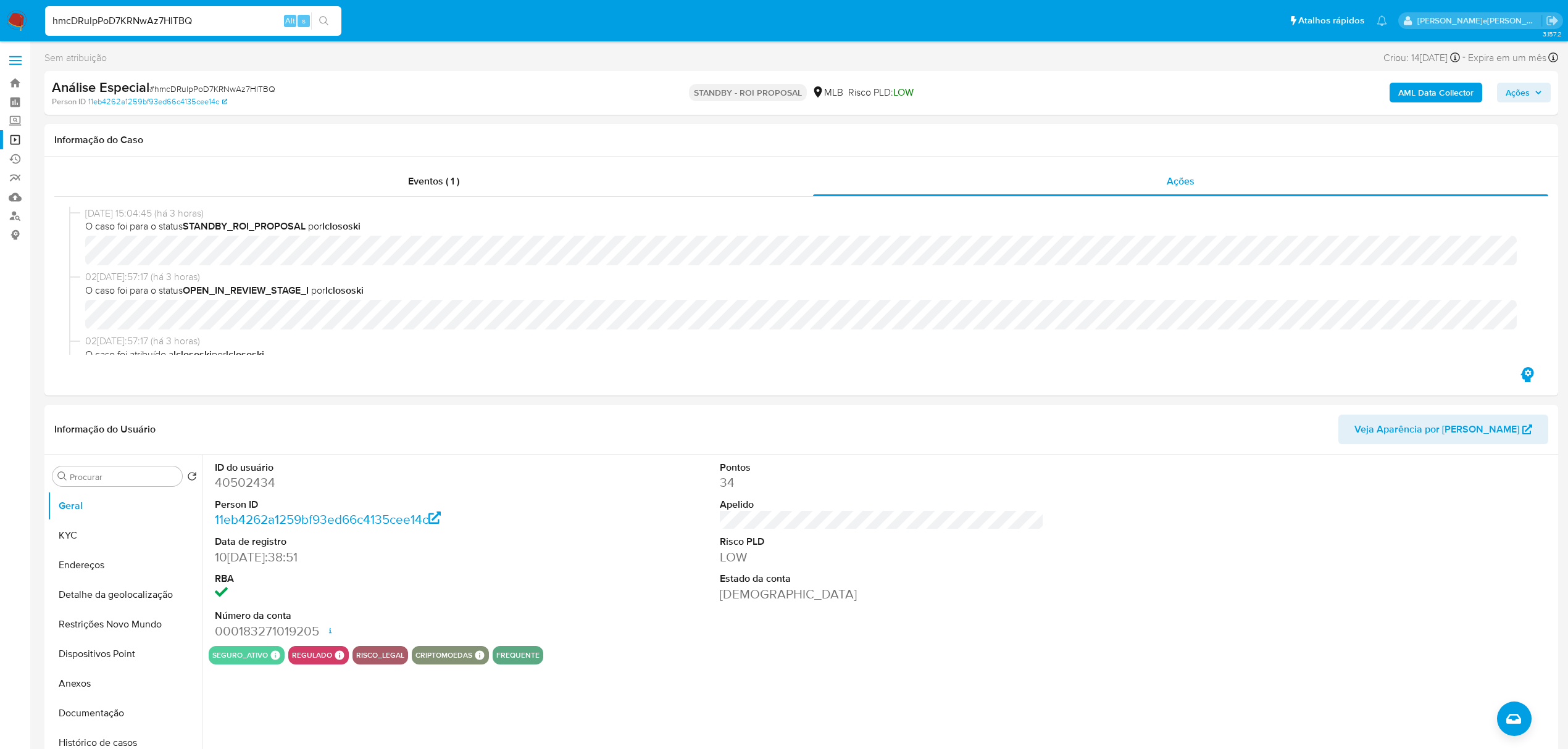
click at [157, 16] on input "hmcDRulpPoD7KRNwAz7HlTBQ" at bounding box center [193, 21] width 296 height 16
click at [210, 25] on input "hmcDRulpPoD7KRNwAz7HlTBQ" at bounding box center [193, 21] width 296 height 16
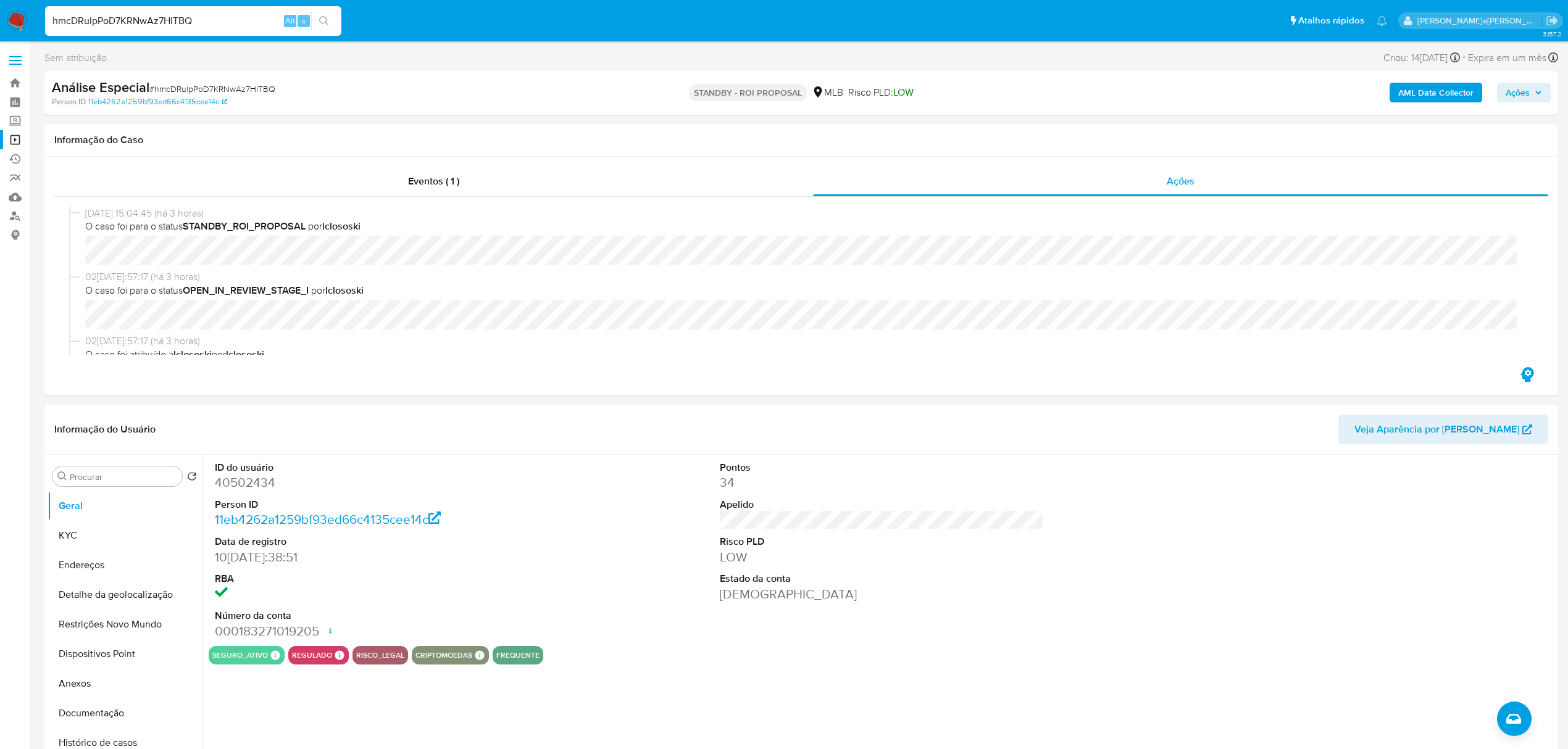
click at [210, 25] on input "hmcDRulpPoD7KRNwAz7HlTBQ" at bounding box center [193, 21] width 296 height 16
paste input "JvBbsWdAX7FjXrtr9lUkGLJy"
type input "JvBbsWdAX7FjXrtr9lUkGLJy"
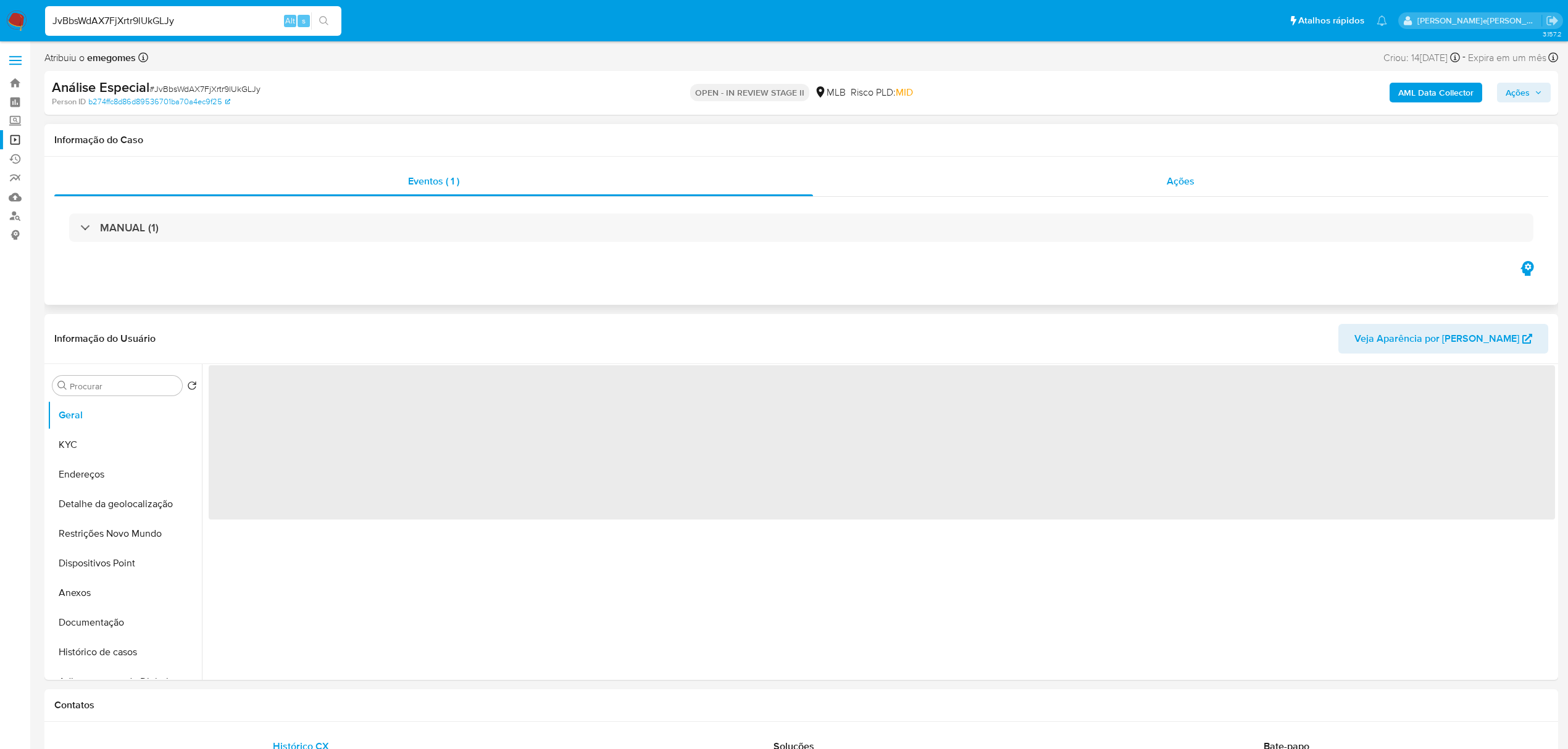
click at [1193, 181] on span "Ações" at bounding box center [1180, 181] width 27 height 14
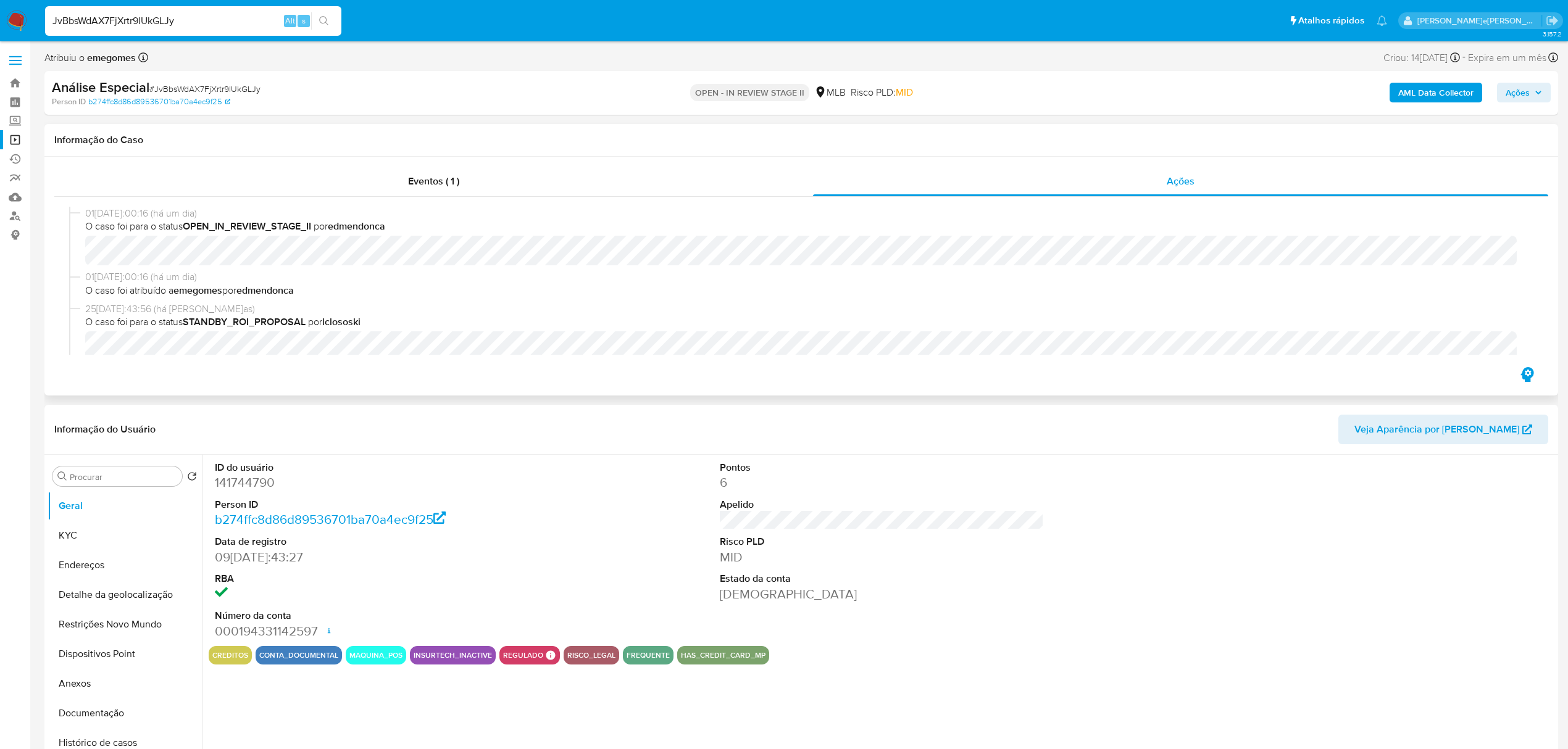
select select "10"
click at [231, 15] on input "JvBbsWdAX7FjXrtr9lUkGLJy" at bounding box center [193, 21] width 296 height 16
click at [218, 17] on input "JvBbsWdAX7FjXrtr9lUkGLJy" at bounding box center [193, 21] width 296 height 16
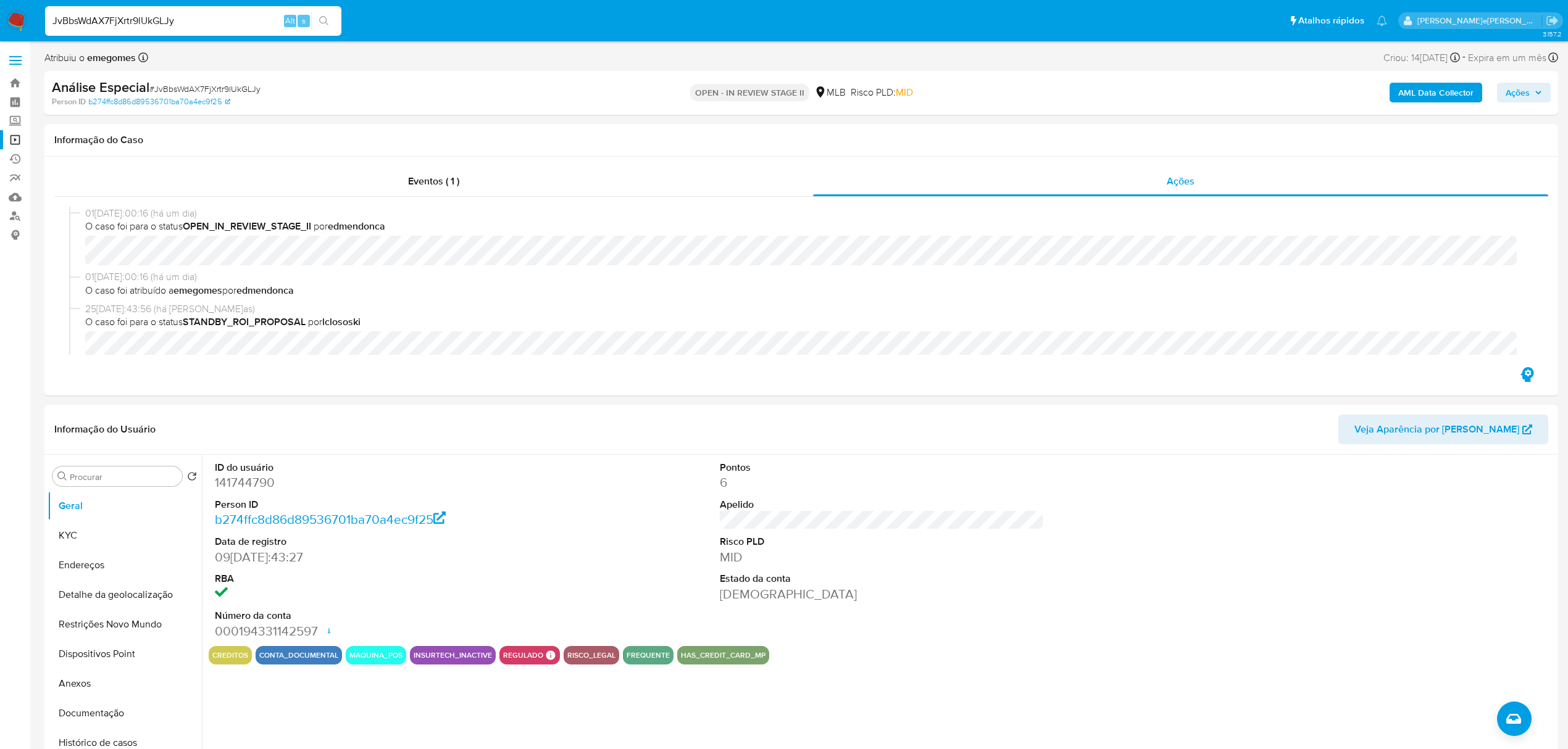
paste input "jyBEUsa9HZsYpyYNBwgwnbNQ"
type input "jyBEUsa9HZsYpyYNBwgwnbNQ"
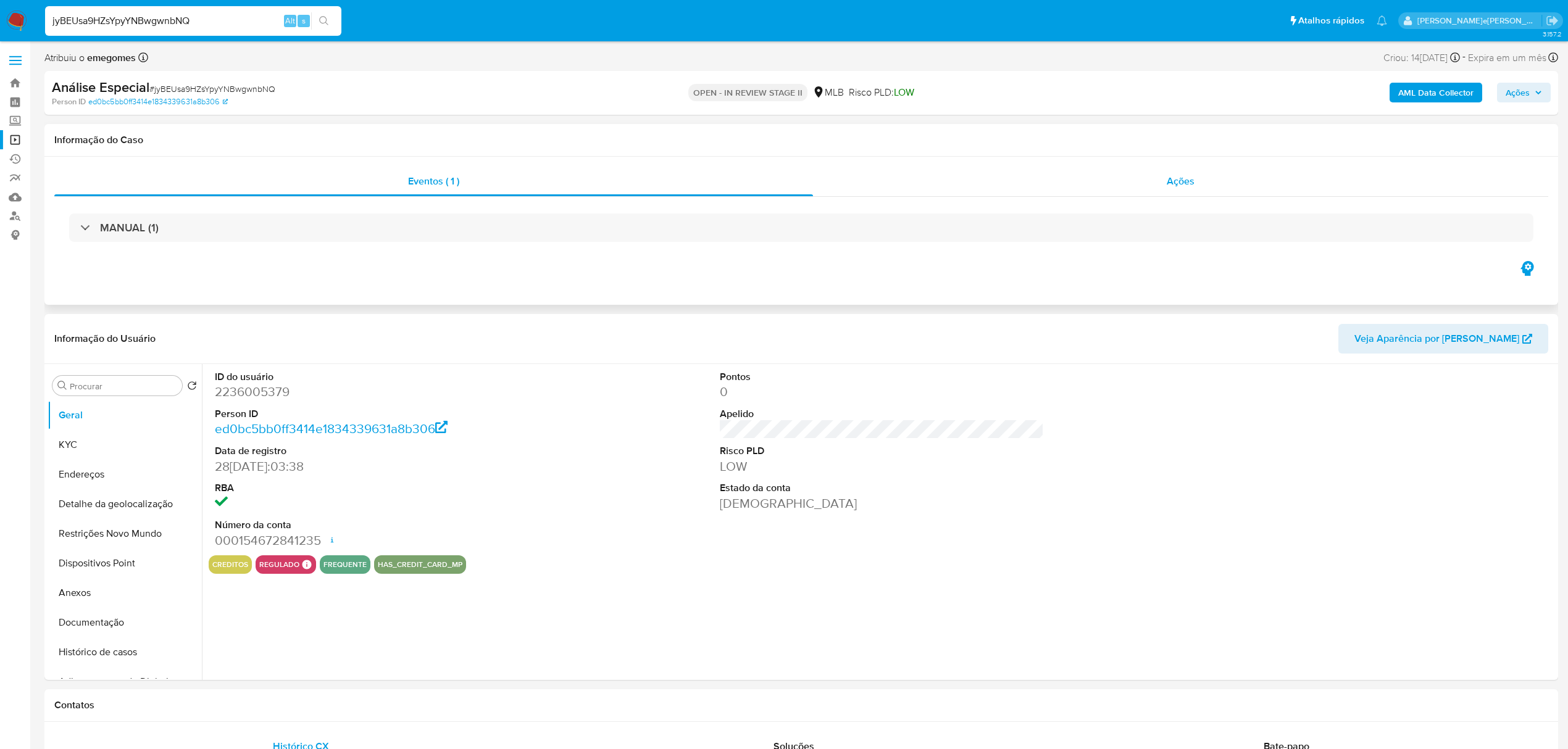
select select "10"
click at [1187, 191] on div "Ações" at bounding box center [1180, 181] width 735 height 29
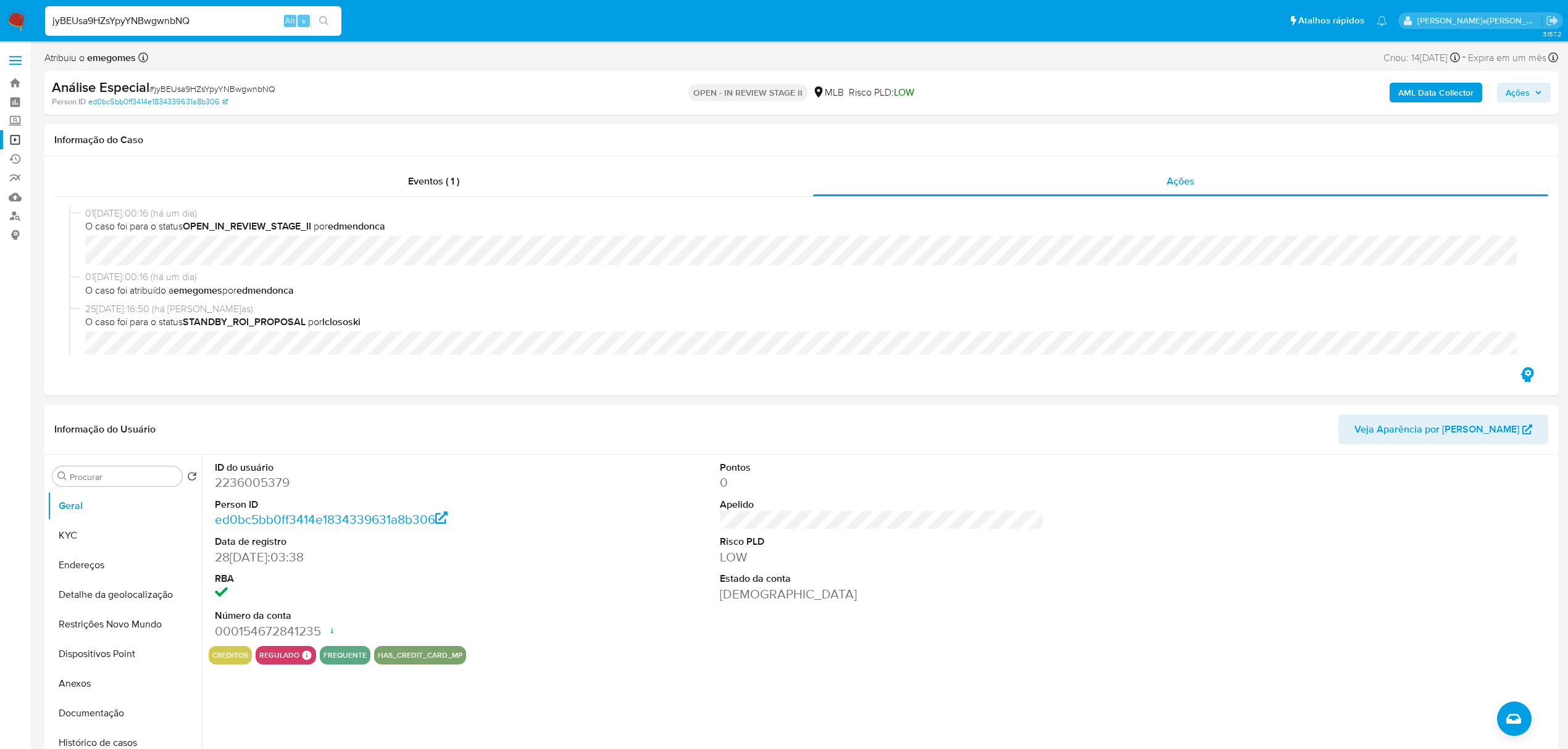
click at [216, 13] on input "jyBEUsa9HZsYpyYNBwgwnbNQ" at bounding box center [193, 21] width 296 height 16
paste input "JvBbsWdAX7FjXrtr9lUkGLJy"
type input "JvBbsWdAX7FjXrtr9lUkGLJy"
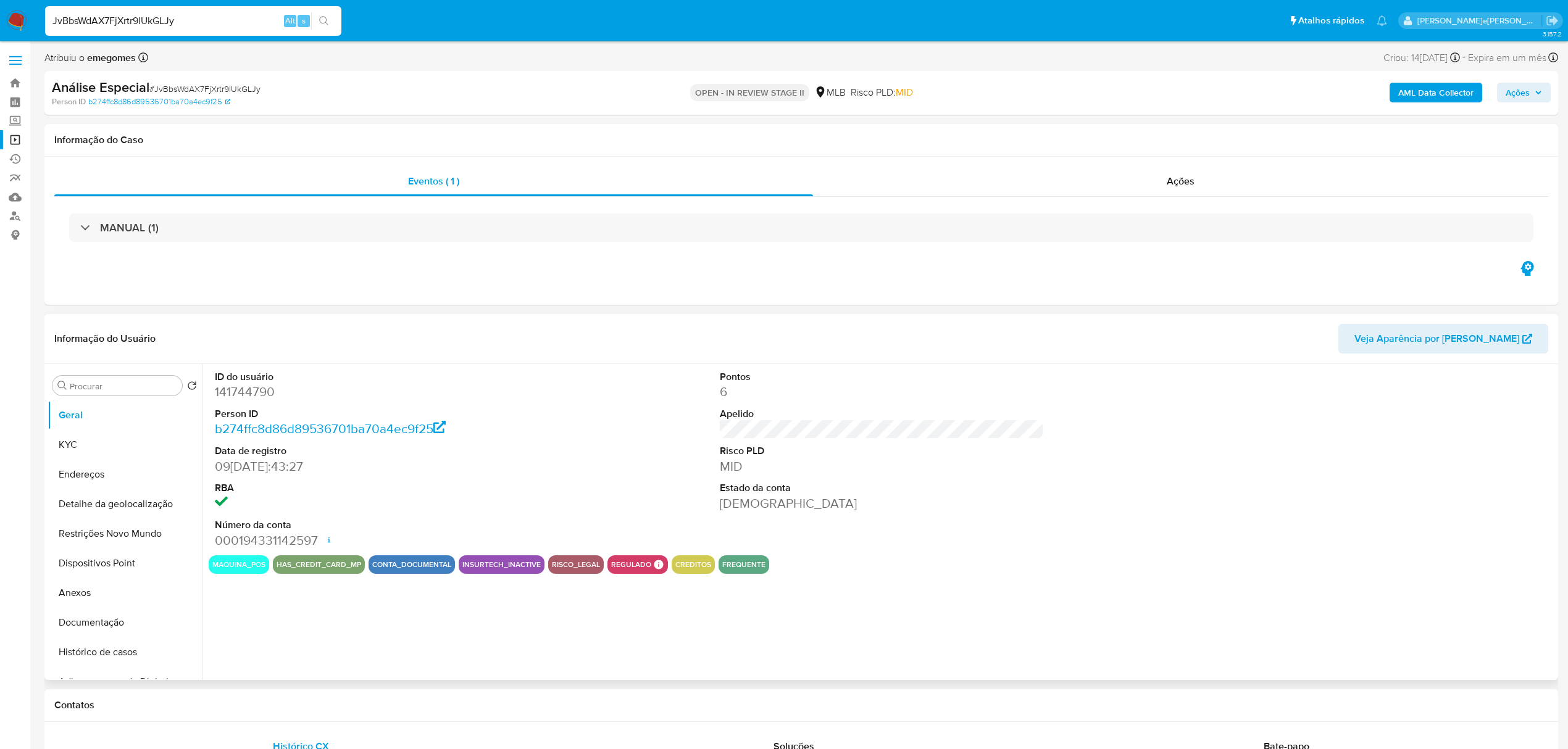
select select "10"
click at [1213, 185] on div "Ações" at bounding box center [1180, 181] width 735 height 29
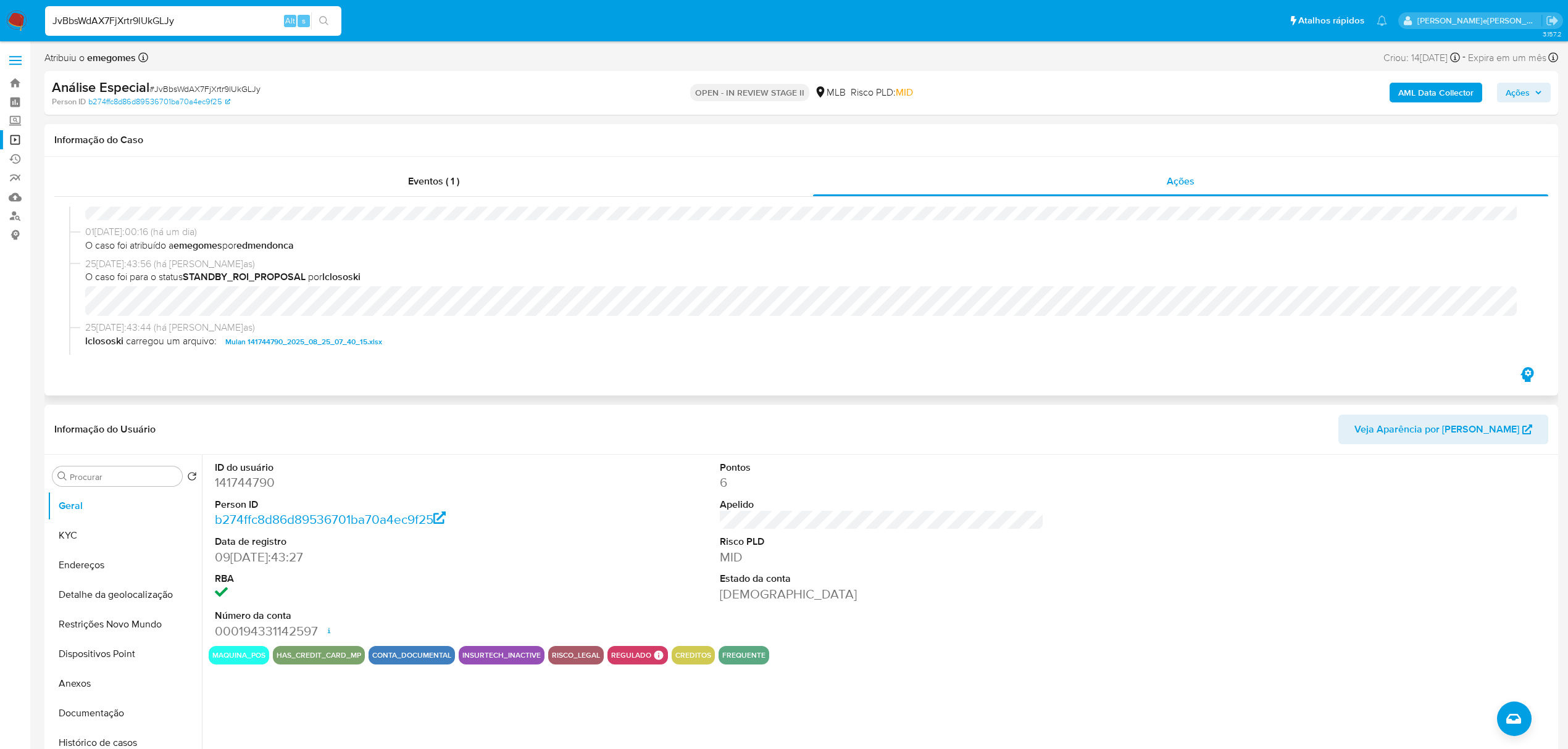
scroll to position [82, 0]
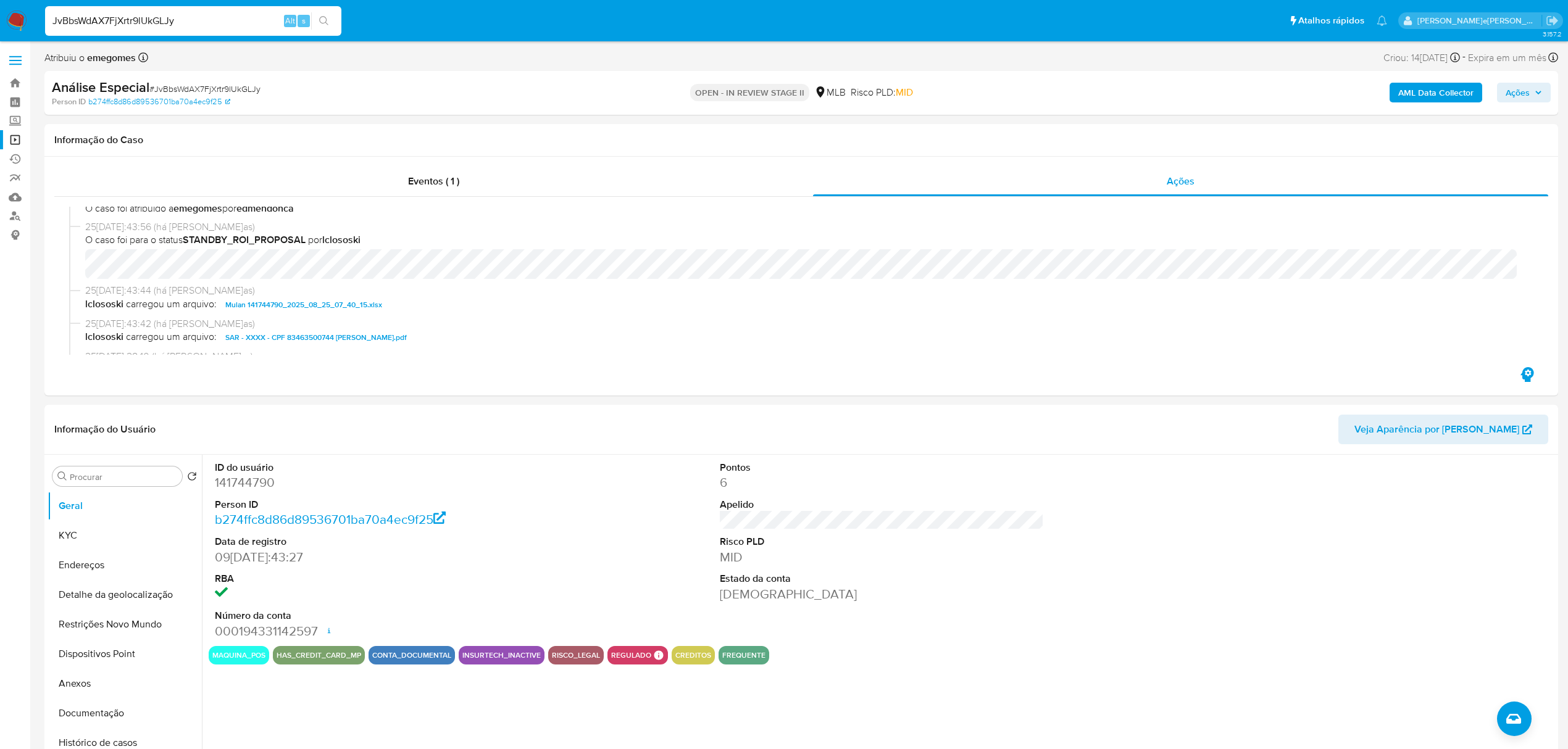
click at [178, 15] on input "JvBbsWdAX7FjXrtr9lUkGLJy" at bounding box center [193, 21] width 296 height 16
paste input "HawczCdmqzrZd1rOdDUZDxzw"
type input "HawczCdmqzrZd1rOdDUZDxzw"
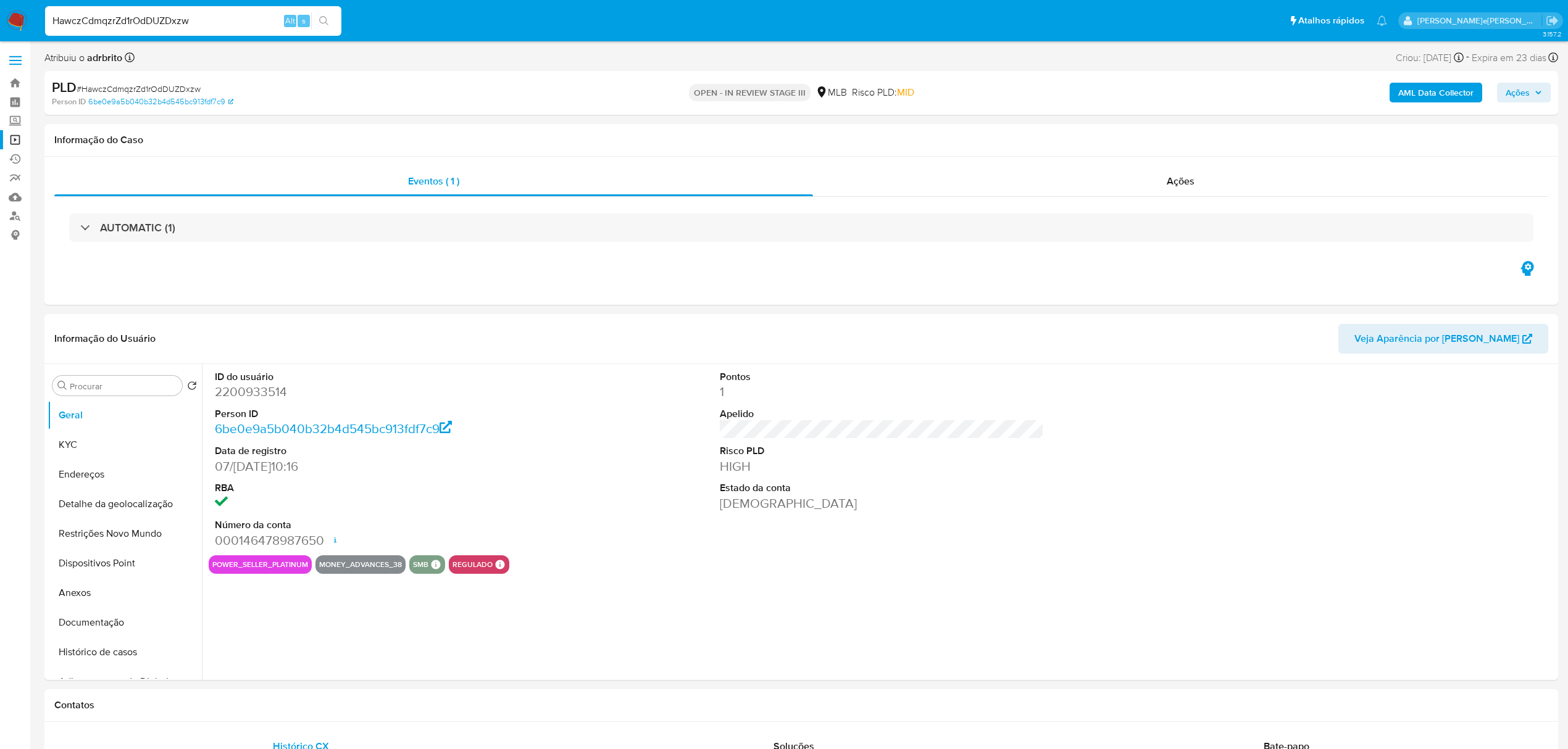
select select "10"
click at [95, 452] on button "KYC" at bounding box center [120, 444] width 145 height 29
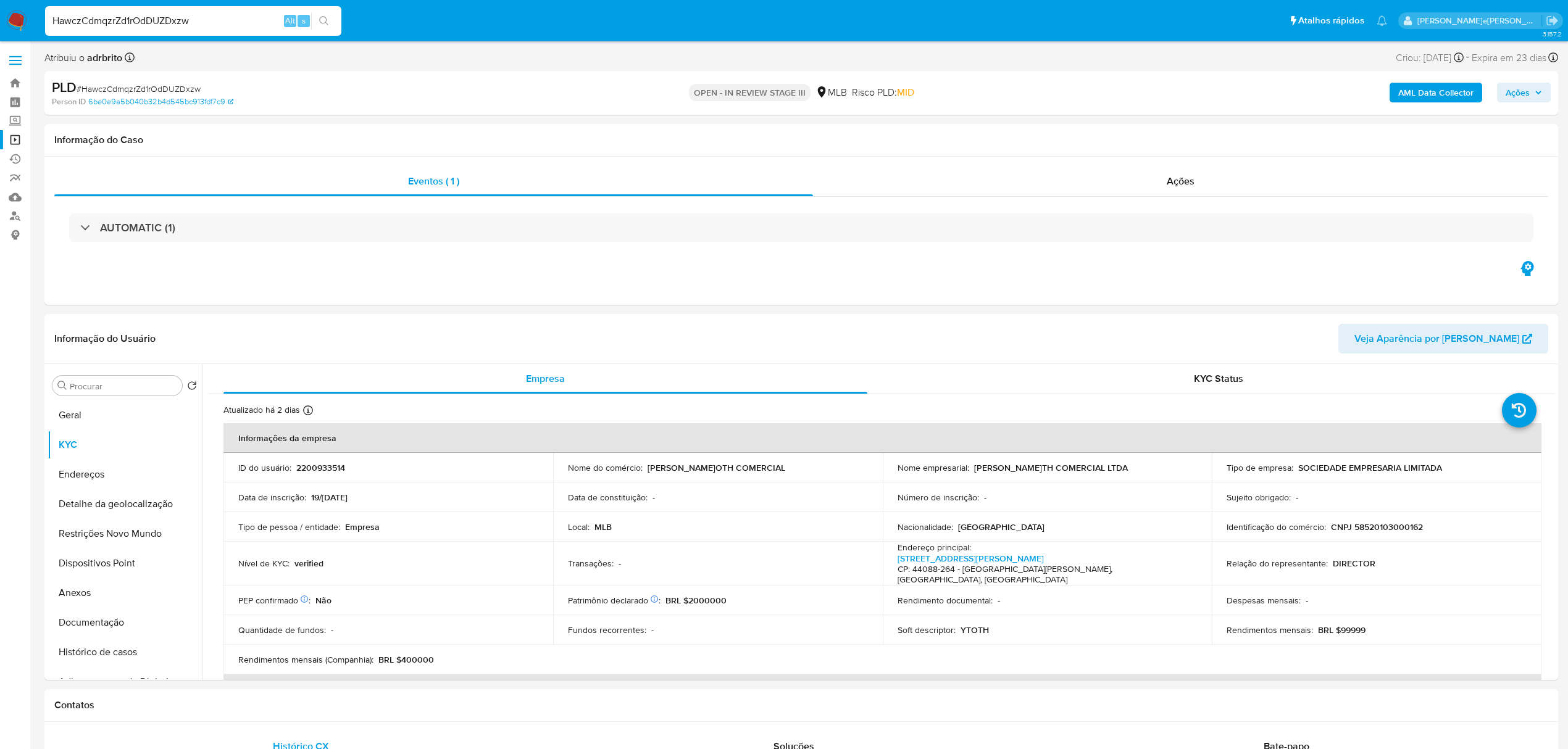
click at [171, 17] on input "HawczCdmqzrZd1rOdDUZDxzw" at bounding box center [193, 21] width 296 height 16
paste input "nddPJ3npUKFw3WjUELpI1A8i"
type input "nddPJ3npUKFw3WjUELpI1A8i"
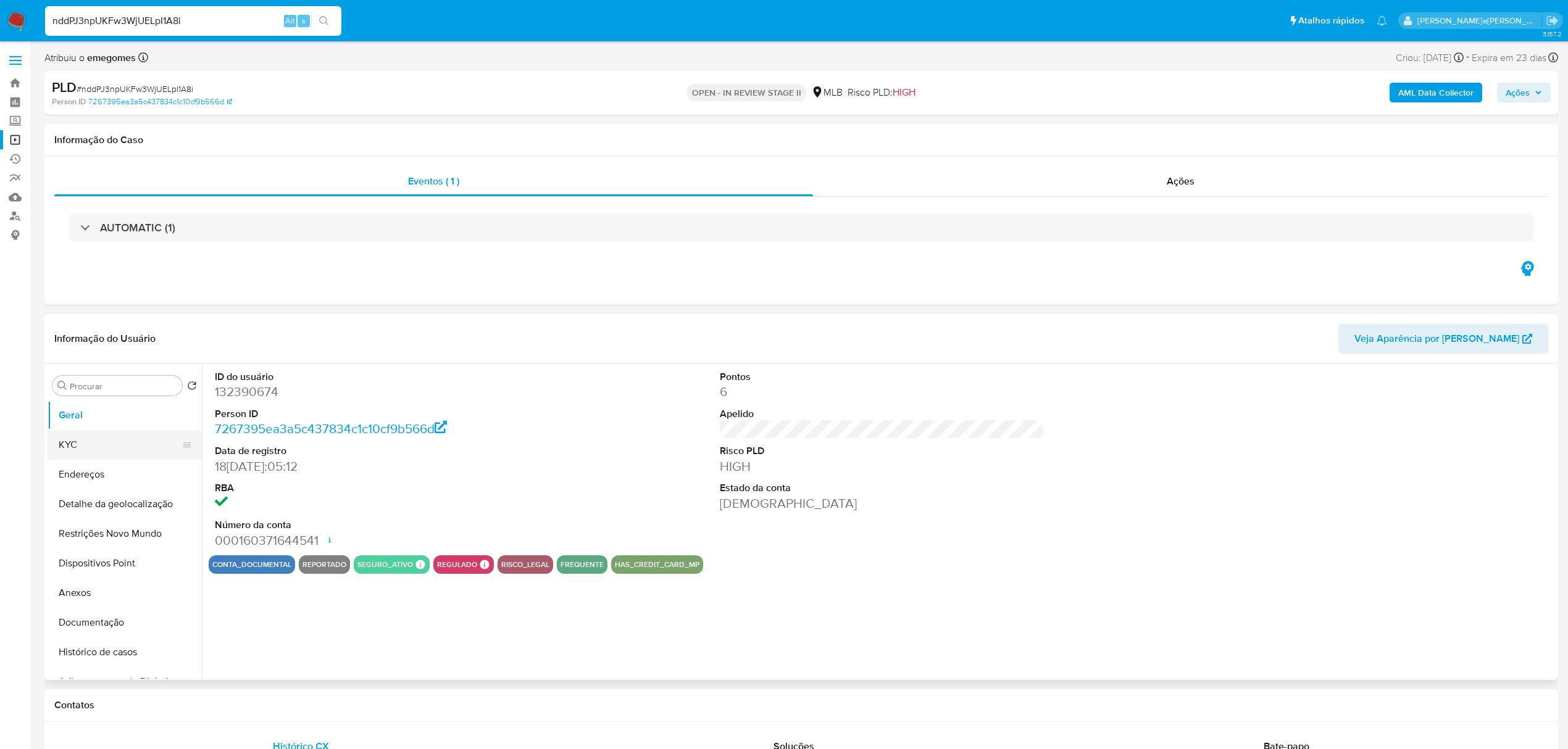
select select "10"
click at [72, 452] on button "KYC" at bounding box center [120, 444] width 145 height 29
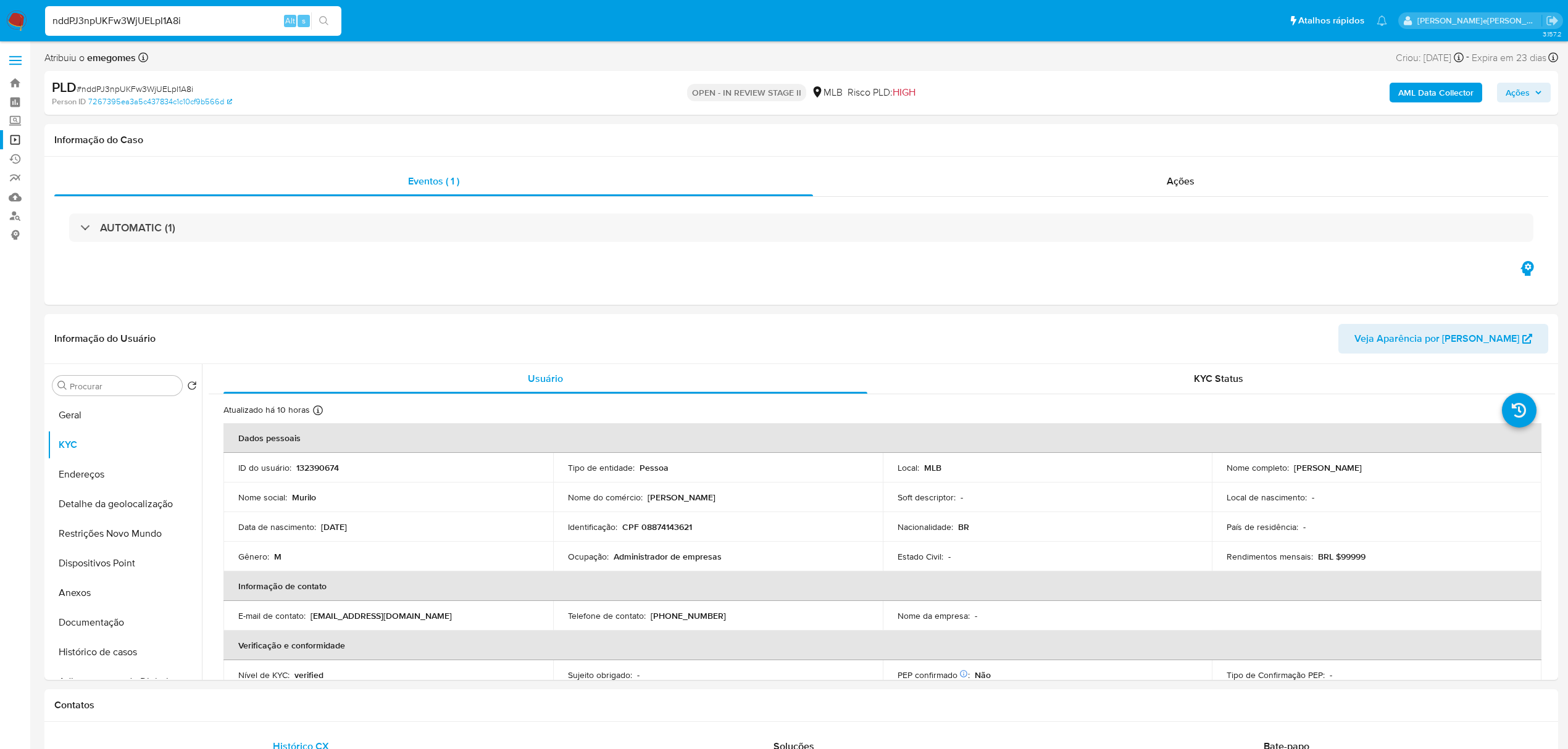
click at [186, 15] on input "nddPJ3npUKFw3WjUELpI1A8i" at bounding box center [193, 21] width 296 height 16
paste input "VBhLd2sZmvxed14gv6PeQ8SF"
type input "VBhLd2sZmvxed14gv6PeQ8SF"
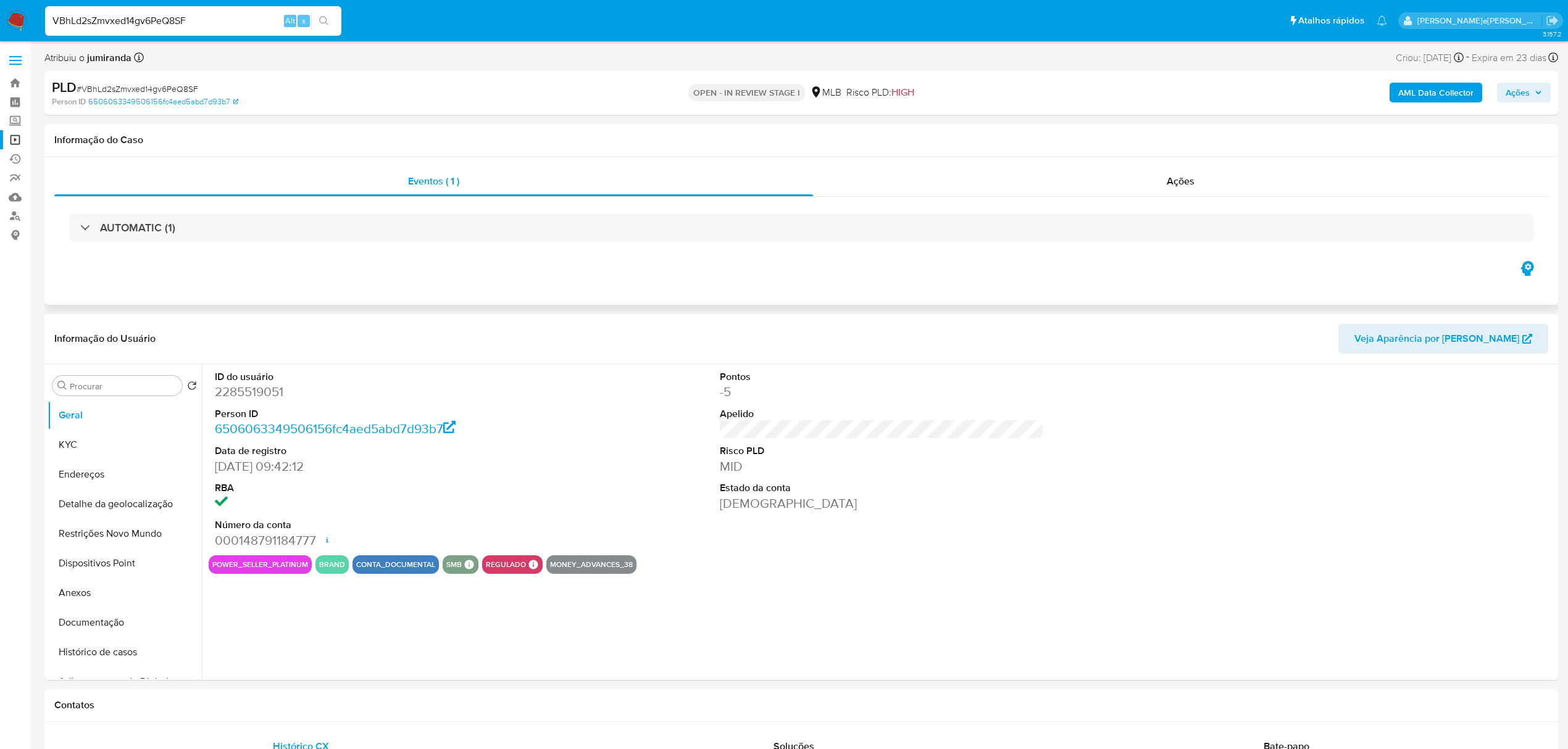
select select "10"
click at [200, 17] on input "VBhLd2sZmvxed14gv6PeQ8SF" at bounding box center [193, 21] width 296 height 16
paste input "DVkqJ7d2Jht3R7LfMZe9XBHT"
type input "DVkqJ7d2Jht3R7LfMZe9XBHT"
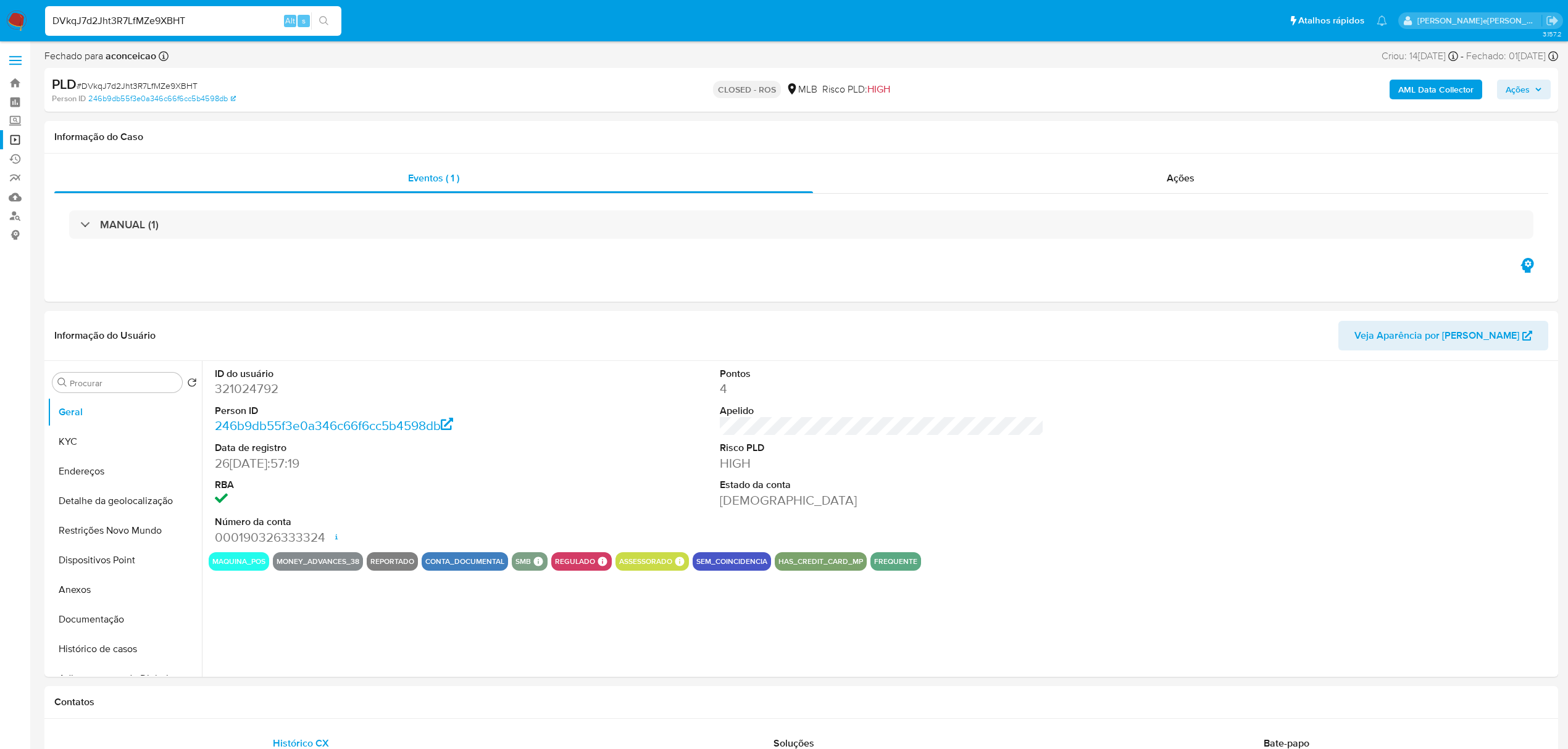
select select "10"
click at [1162, 182] on div "Ações" at bounding box center [1180, 177] width 735 height 29
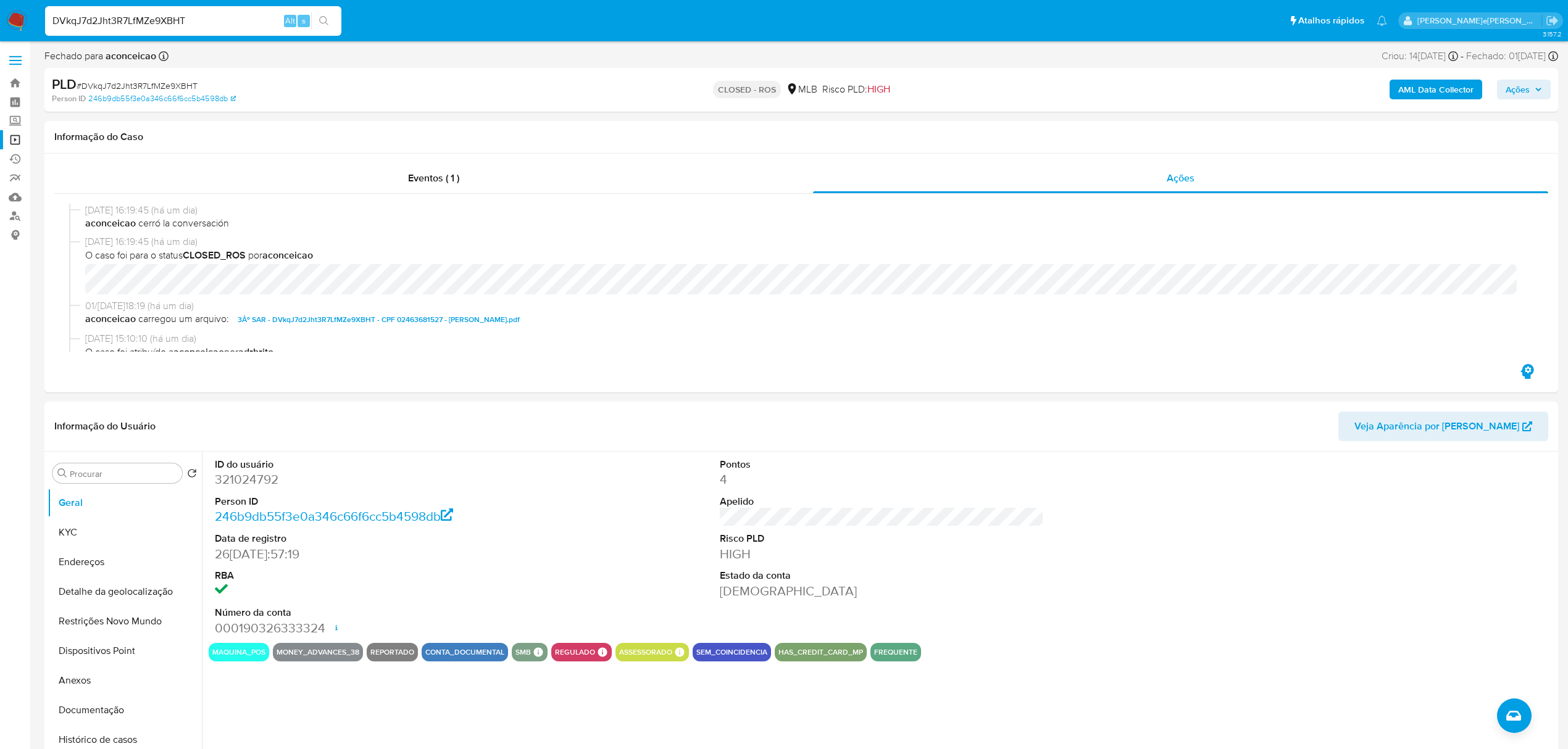
click at [205, 19] on input "DVkqJ7d2Jht3R7LfMZe9XBHT" at bounding box center [193, 21] width 296 height 16
paste input "uMCJeEVkiOaOYglYr1wDNfc9"
type input "uMCJeEVkiOaOYglYr1wDNfc9"
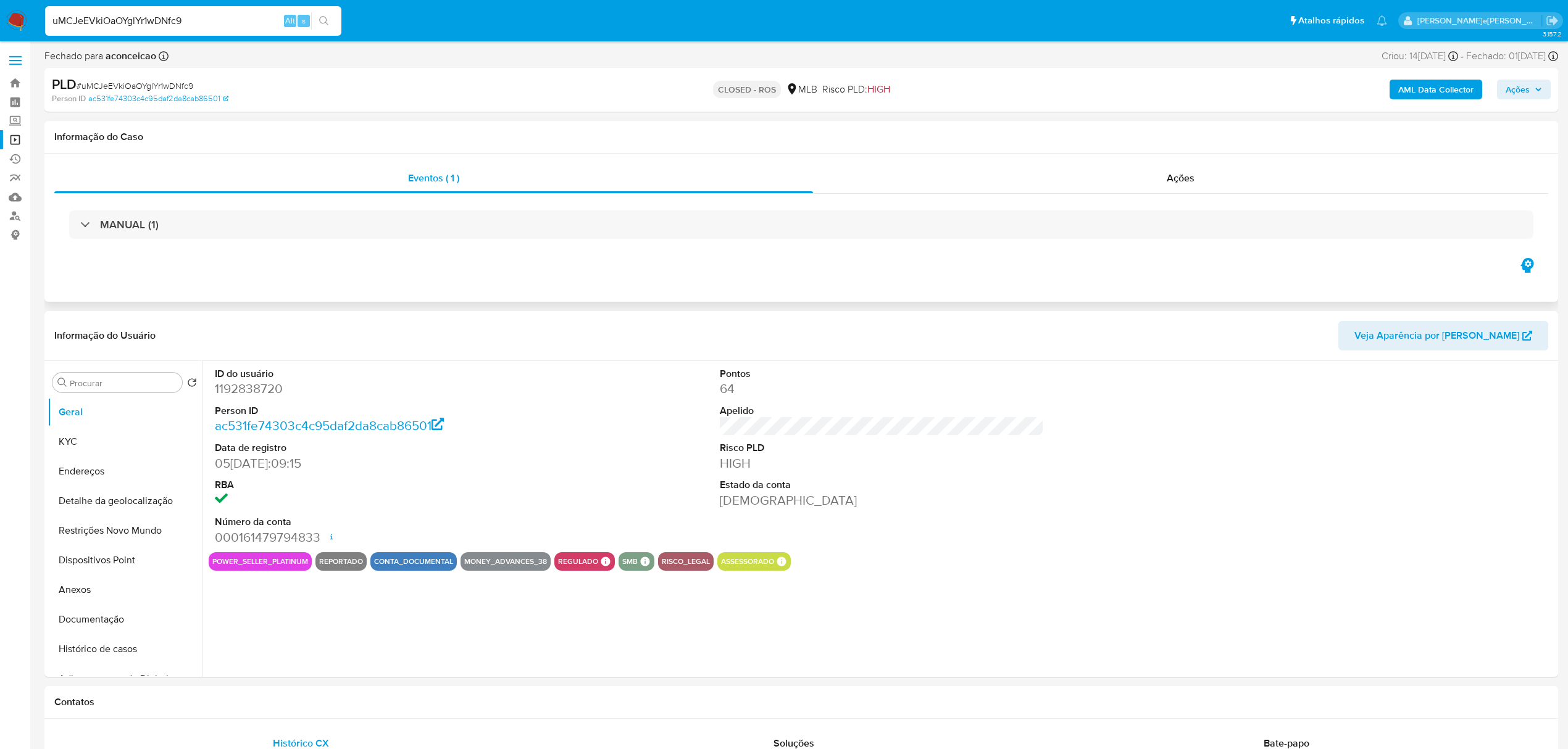
select select "10"
click at [1201, 183] on div "Ações" at bounding box center [1180, 177] width 735 height 29
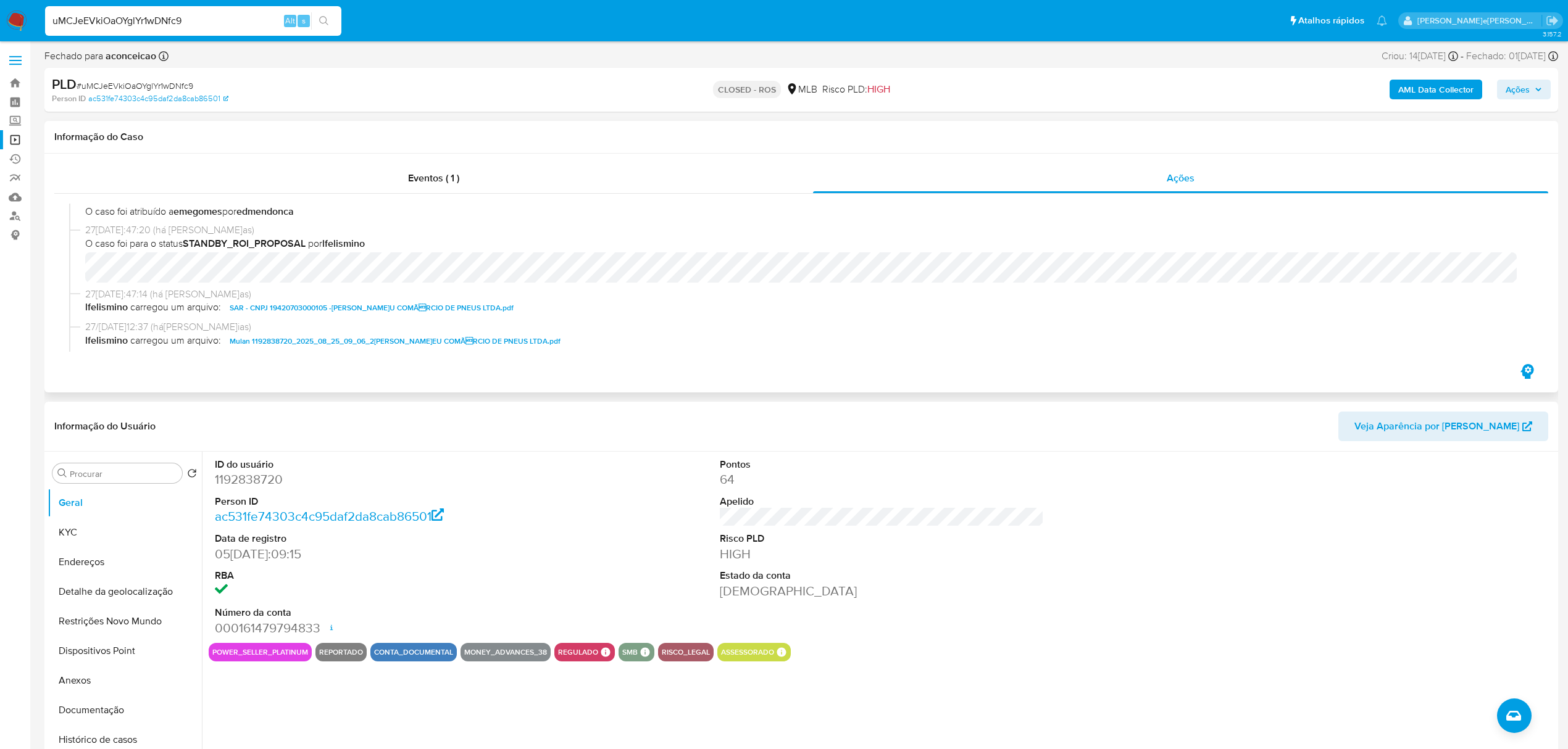
scroll to position [740, 0]
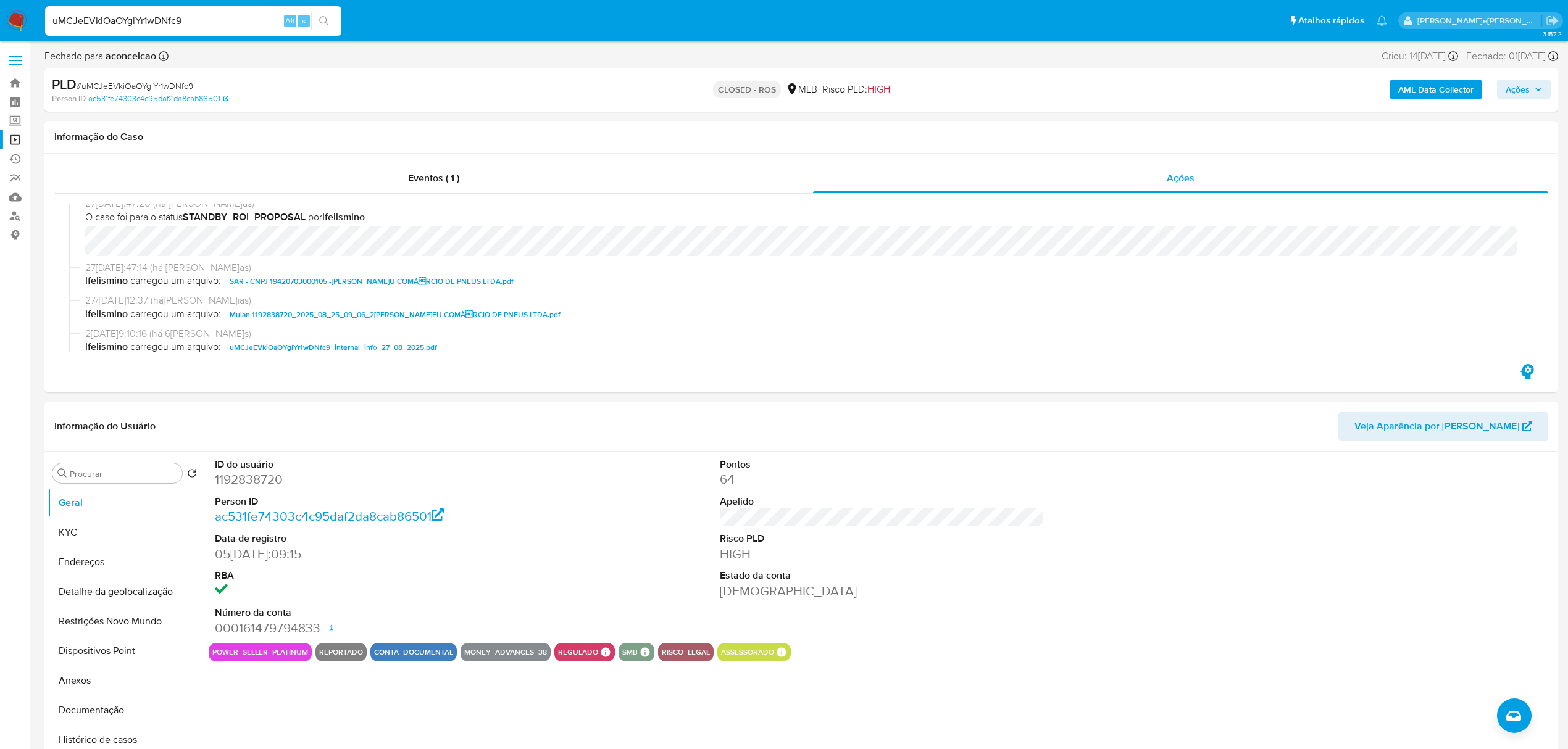
click at [176, 13] on input "uMCJeEVkiOaOYglYr1wDNfc9" at bounding box center [193, 21] width 296 height 16
click at [174, 15] on input "uMCJeEVkiOaOYglYr1wDNfc9" at bounding box center [193, 21] width 296 height 16
paste input "F4zh5fZOLyeXFzxiV8PVX4HQ"
type input "F4zh5fZOLyeXFzxiV8PVX4HQ"
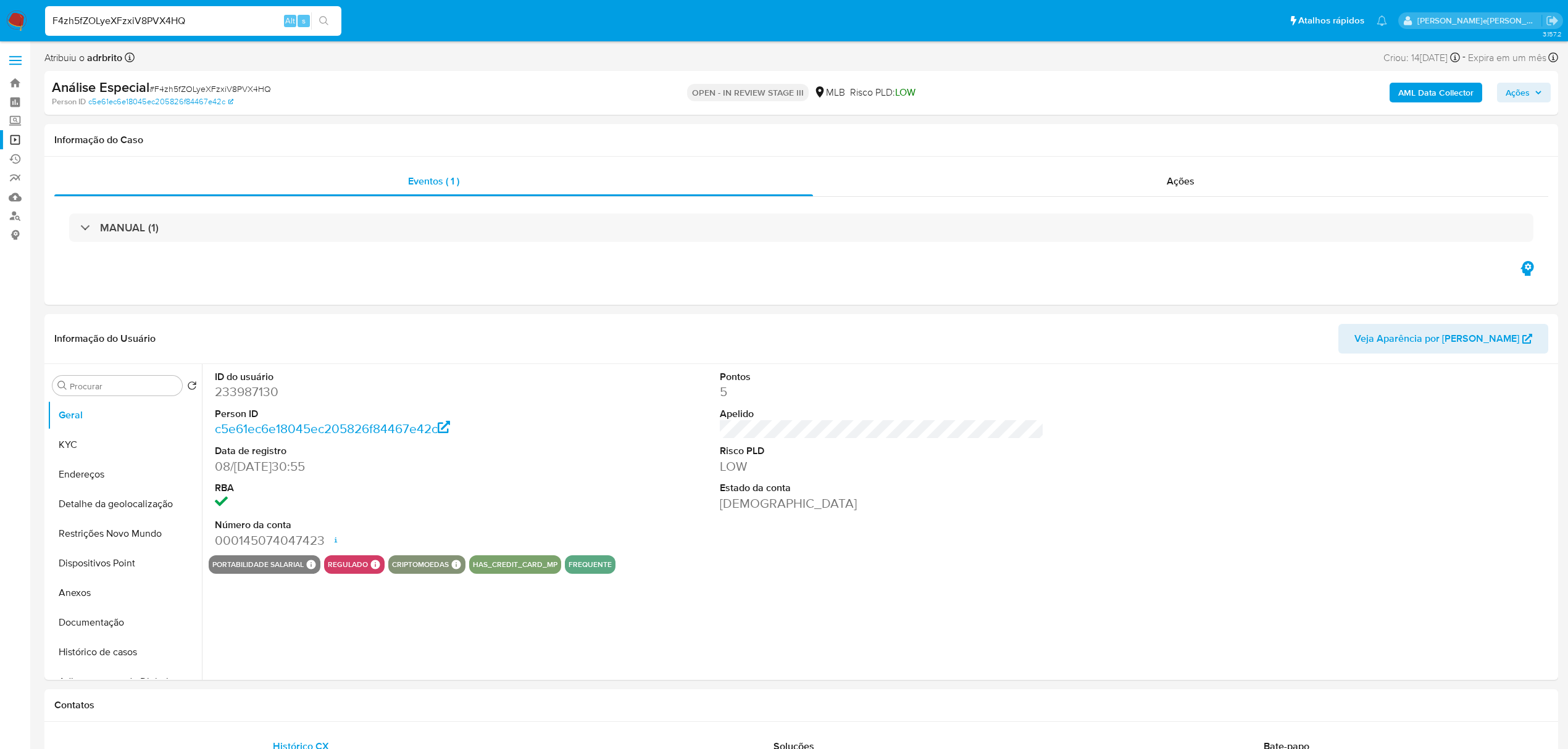
select select "10"
